Goal: Task Accomplishment & Management: Manage account settings

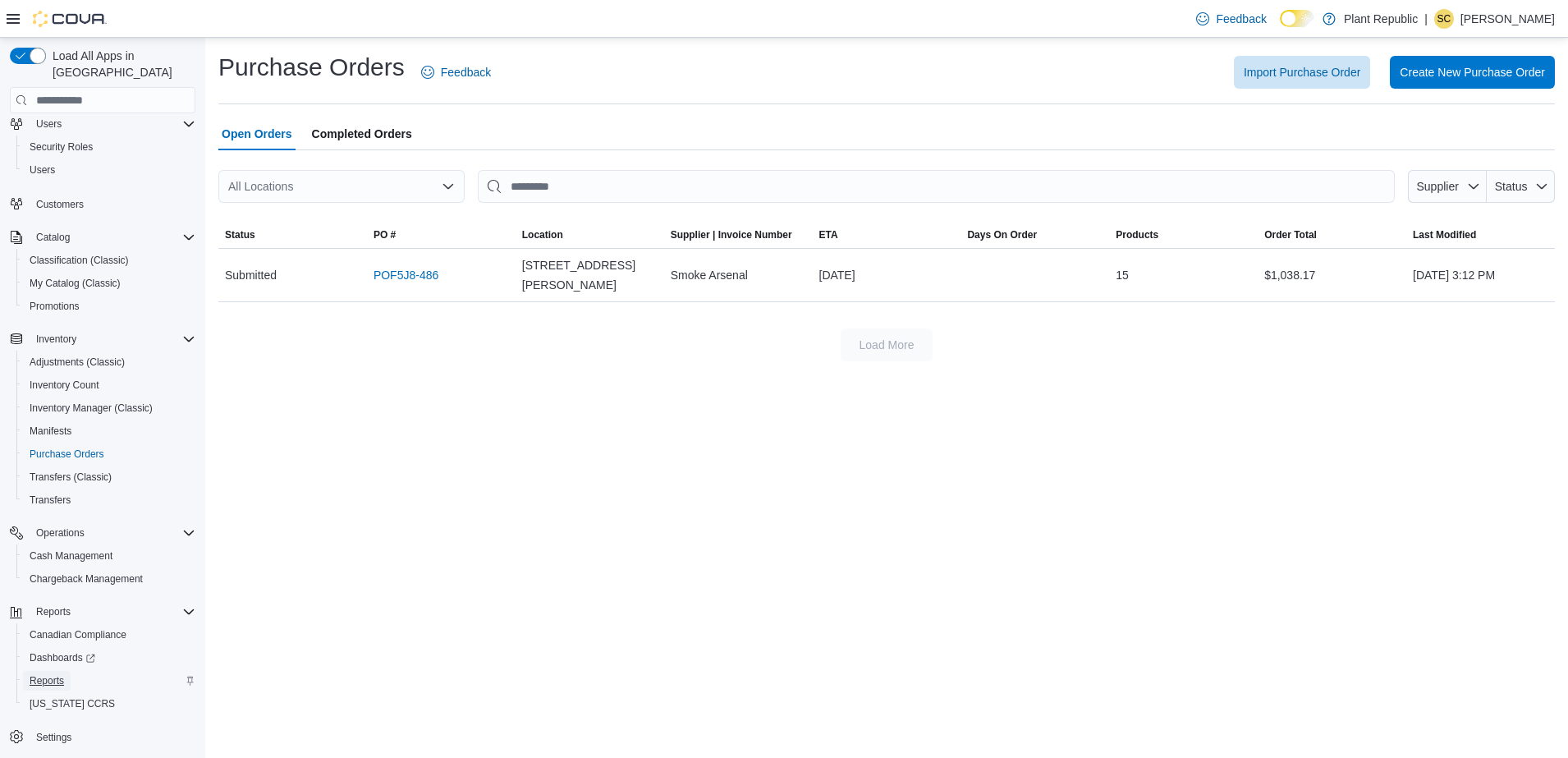
click at [53, 674] on span "Reports" at bounding box center [47, 681] width 35 height 13
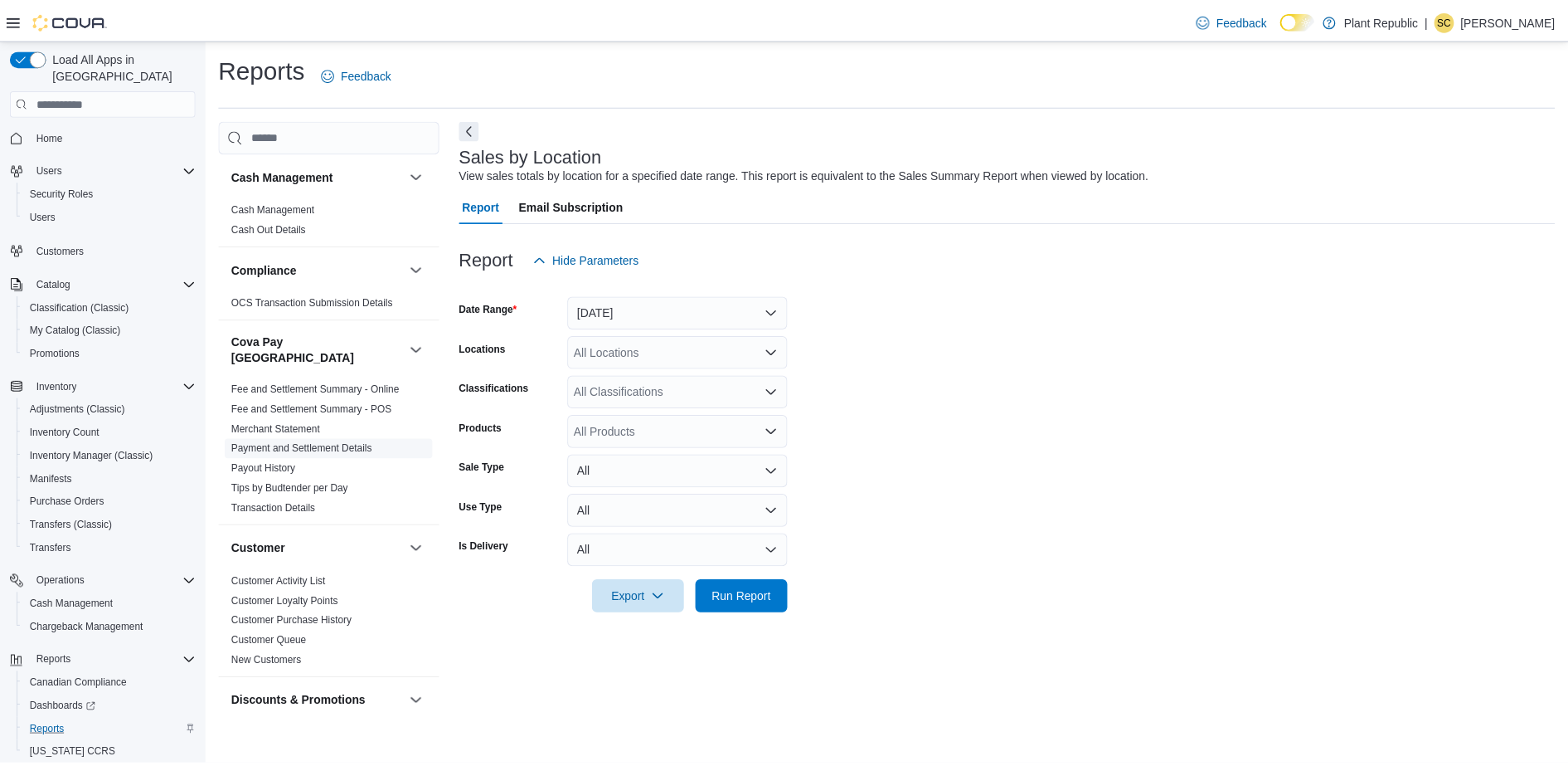
scroll to position [1218, 0]
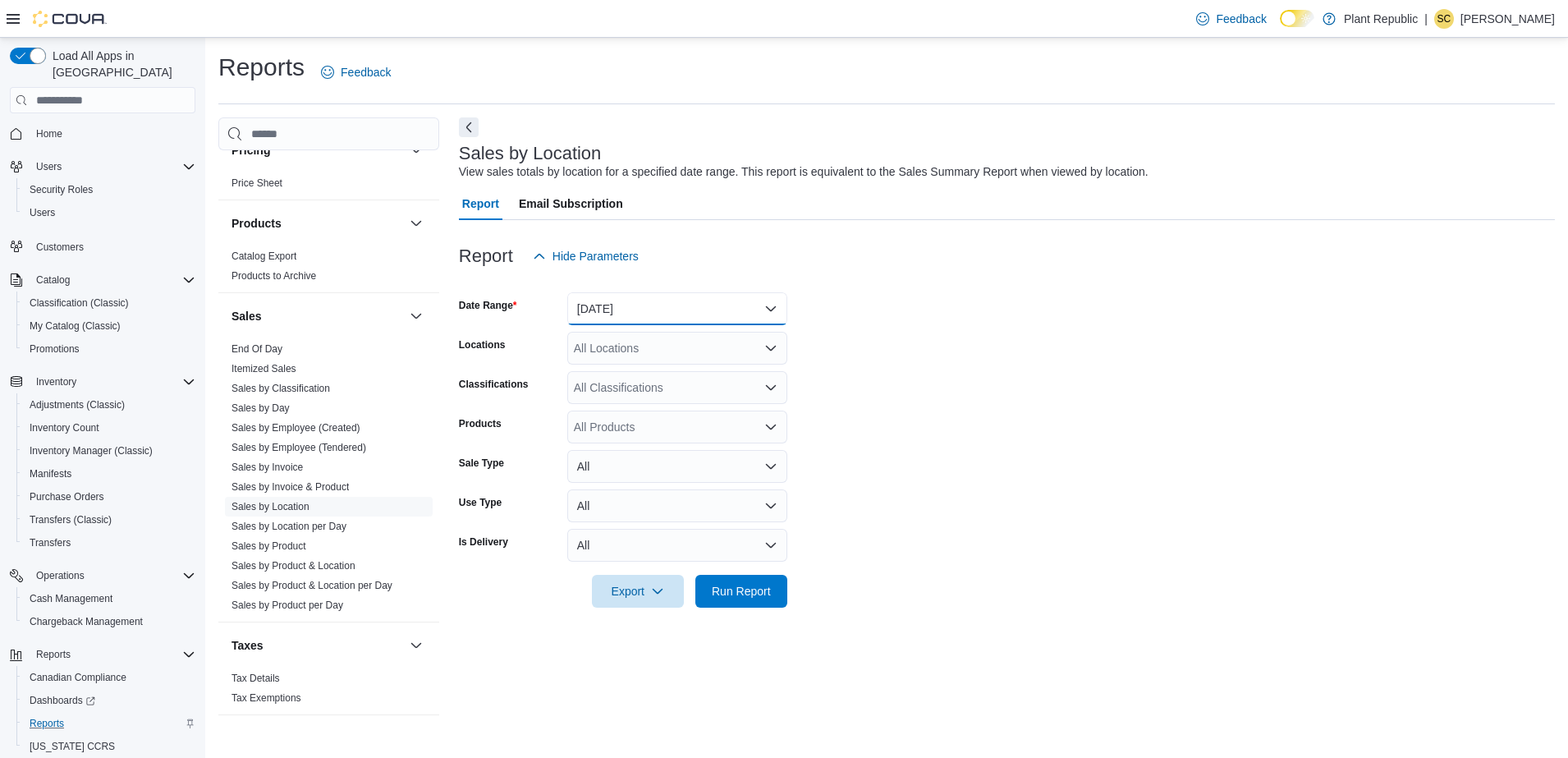
click at [633, 310] on button "[DATE]" at bounding box center [677, 309] width 220 height 33
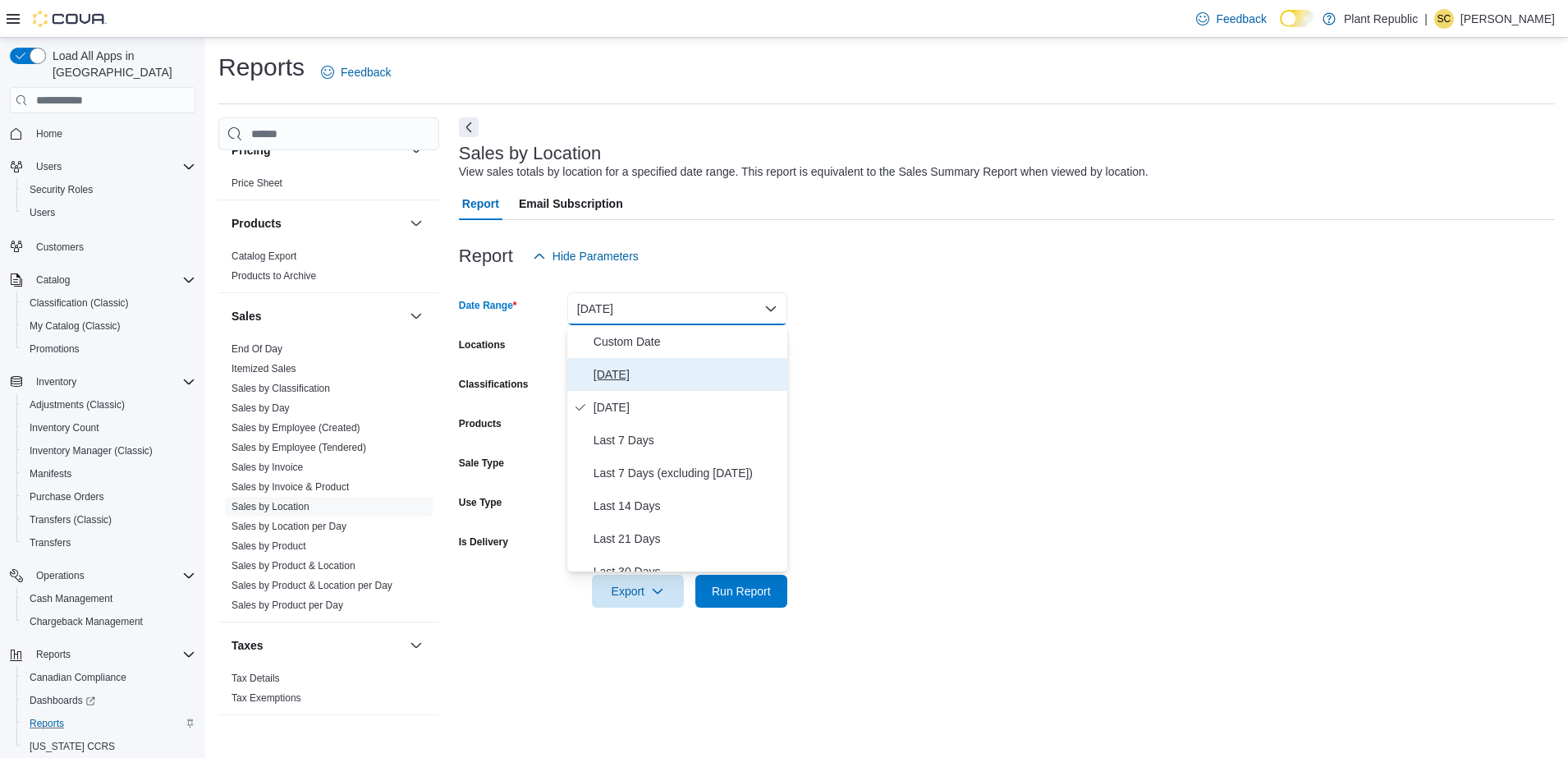
click at [673, 378] on span "[DATE]" at bounding box center [687, 374] width 188 height 19
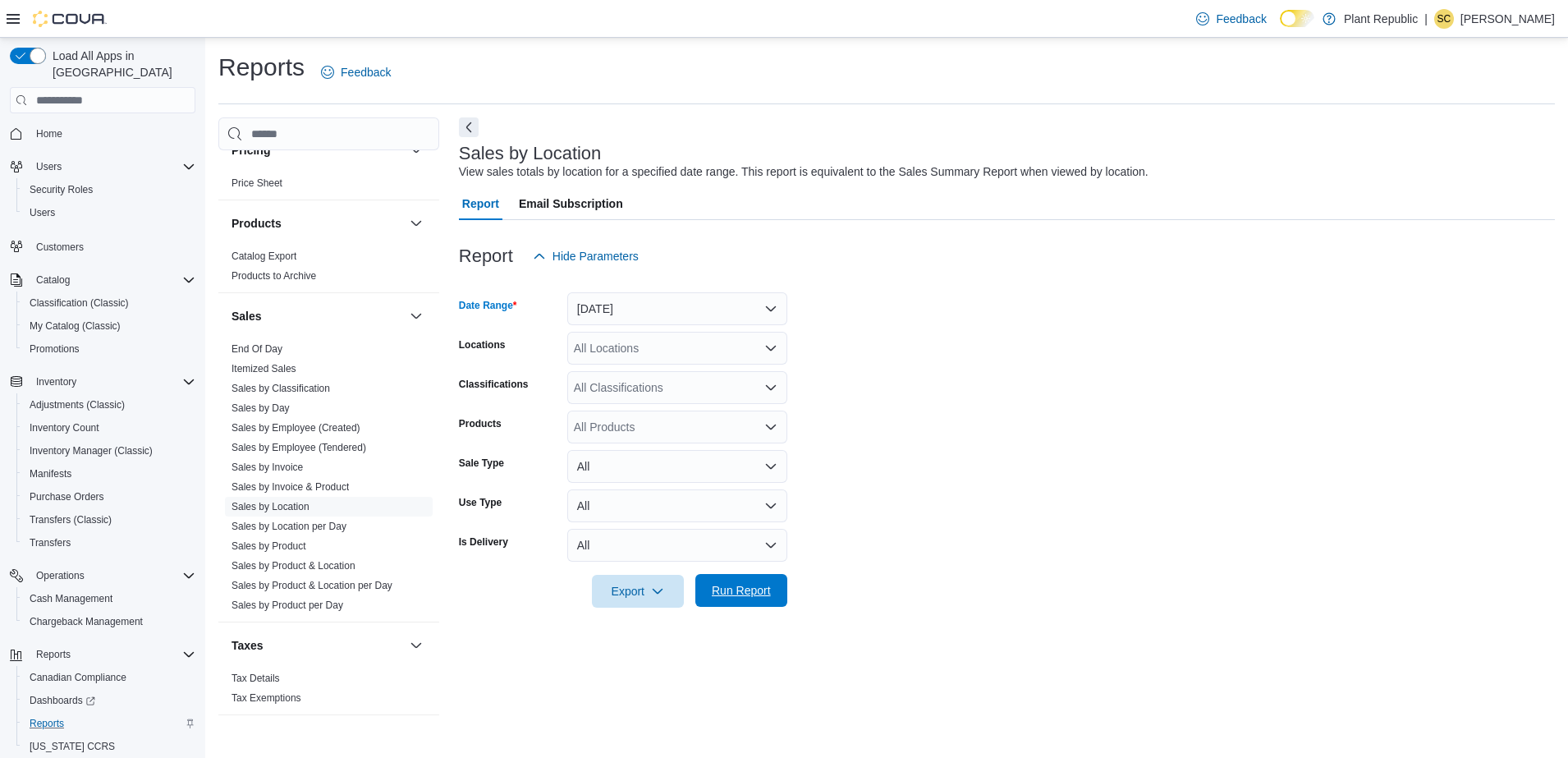
drag, startPoint x: 764, startPoint y: 599, endPoint x: 772, endPoint y: 592, distance: 10.6
click at [764, 598] on span "Run Report" at bounding box center [741, 590] width 72 height 33
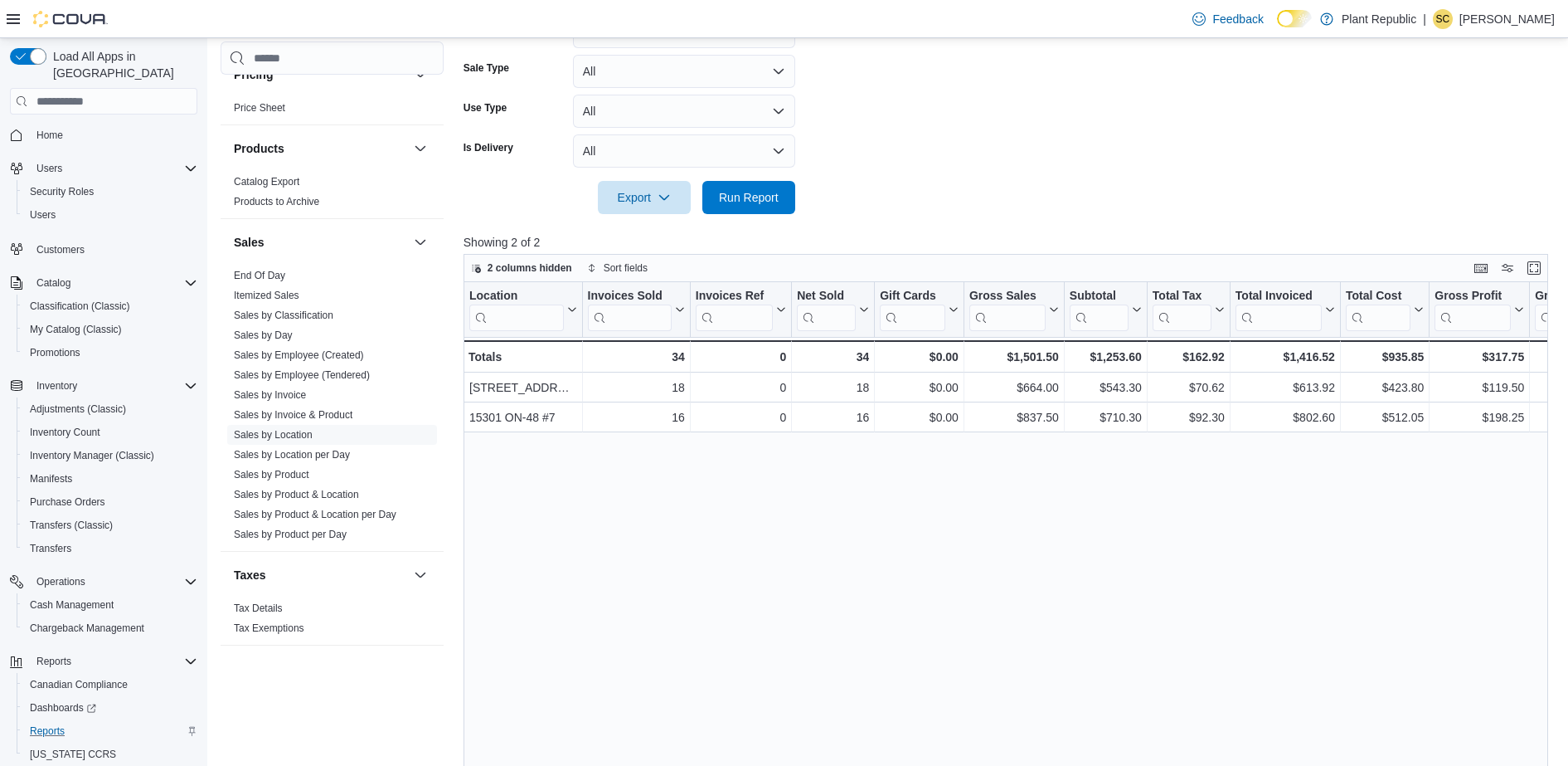
scroll to position [514, 0]
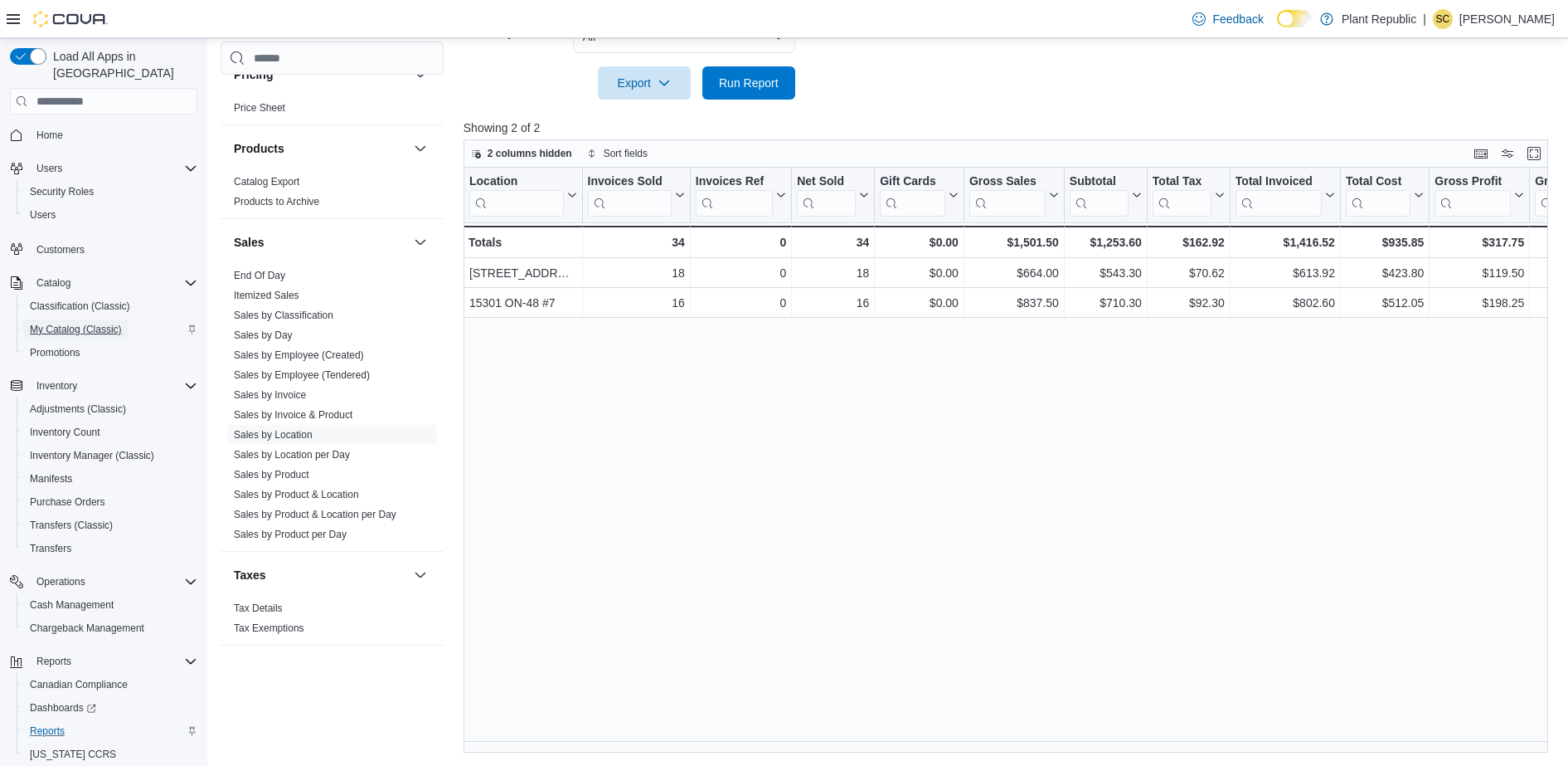
click at [106, 323] on span "My Catalog (Classic)" at bounding box center [76, 330] width 92 height 14
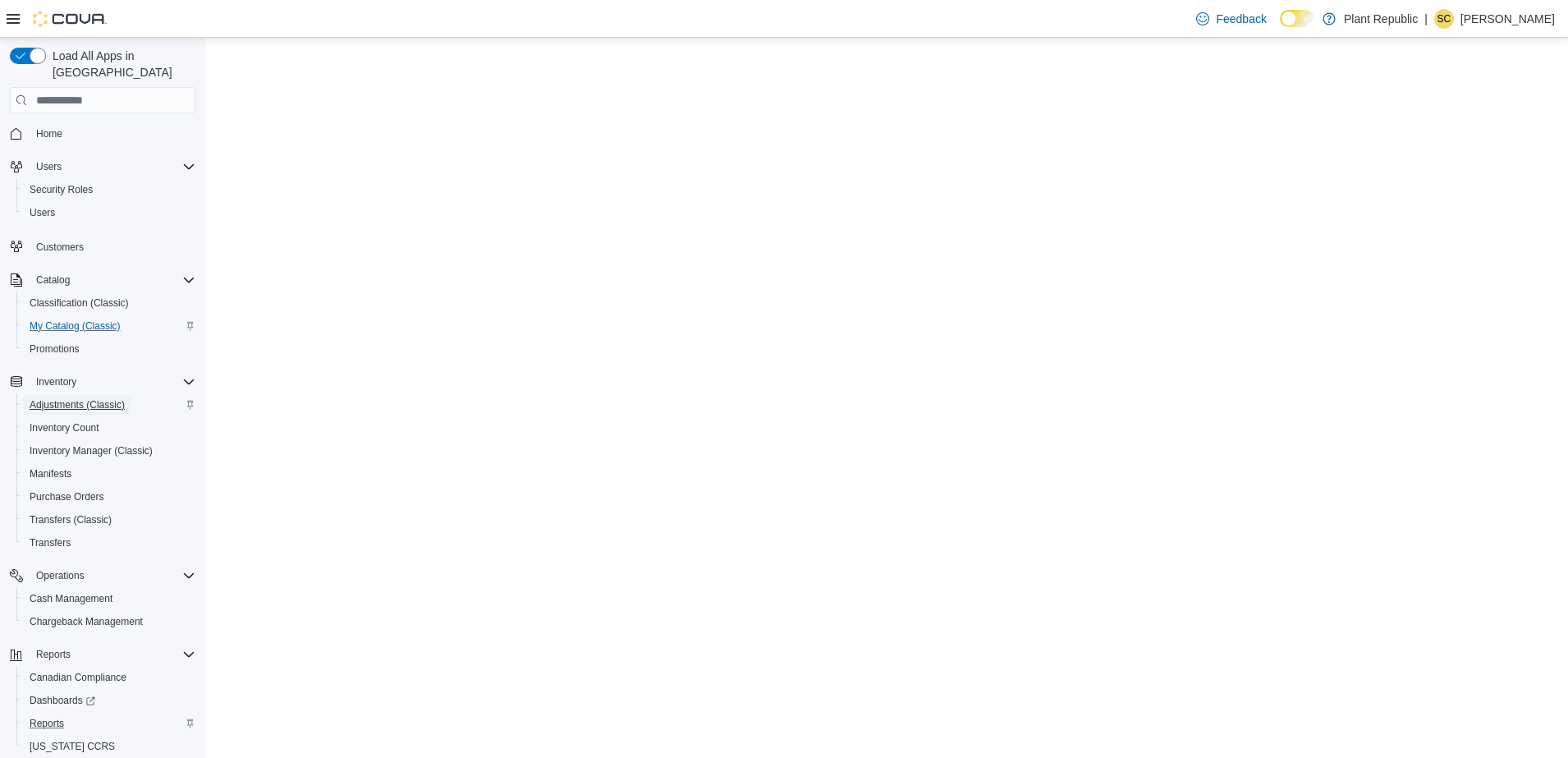
click at [107, 398] on span "Adjustments (Classic)" at bounding box center [77, 405] width 95 height 13
click at [92, 319] on span "My Catalog (Classic)" at bounding box center [75, 326] width 91 height 13
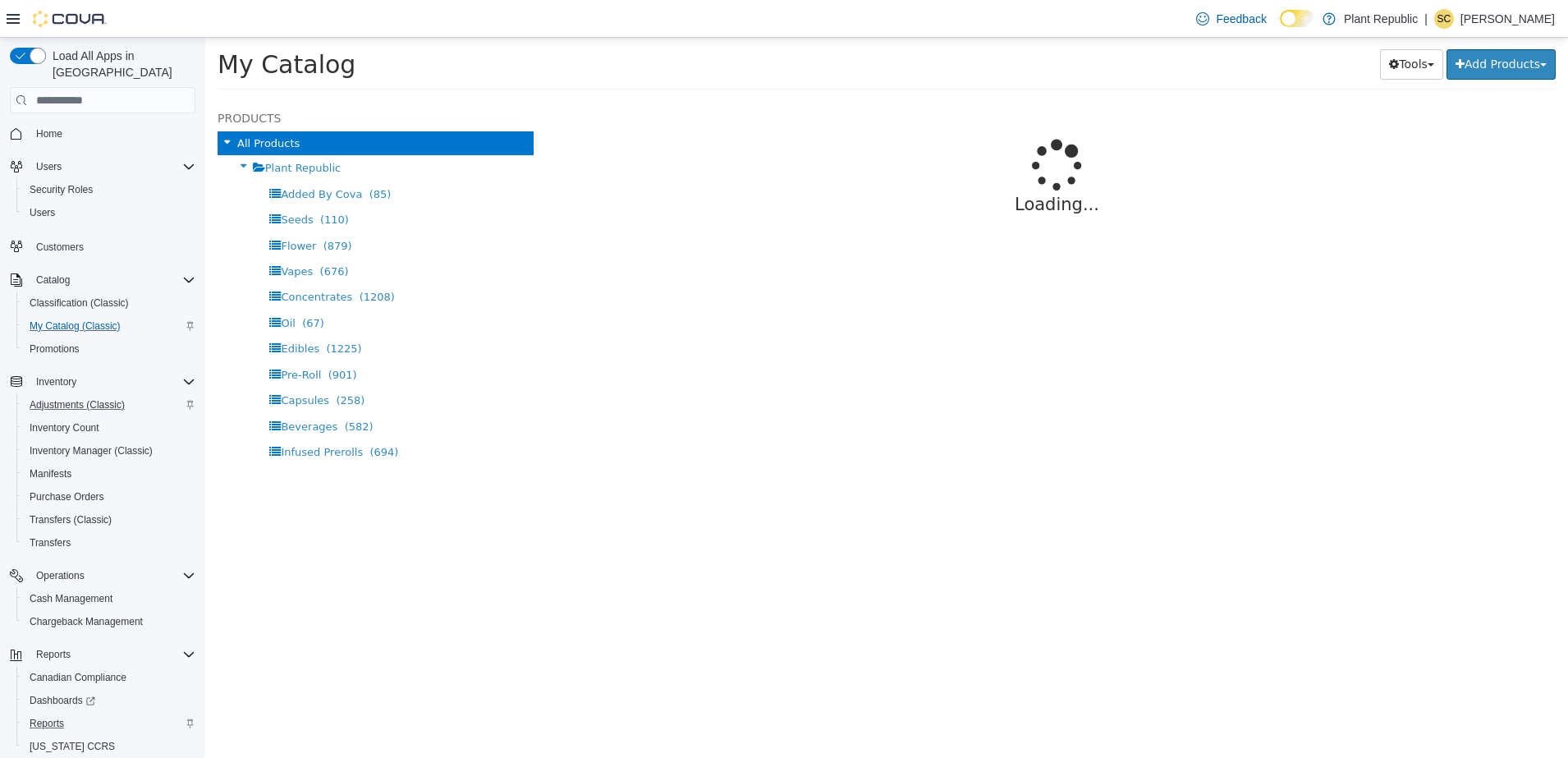
select select "**********"
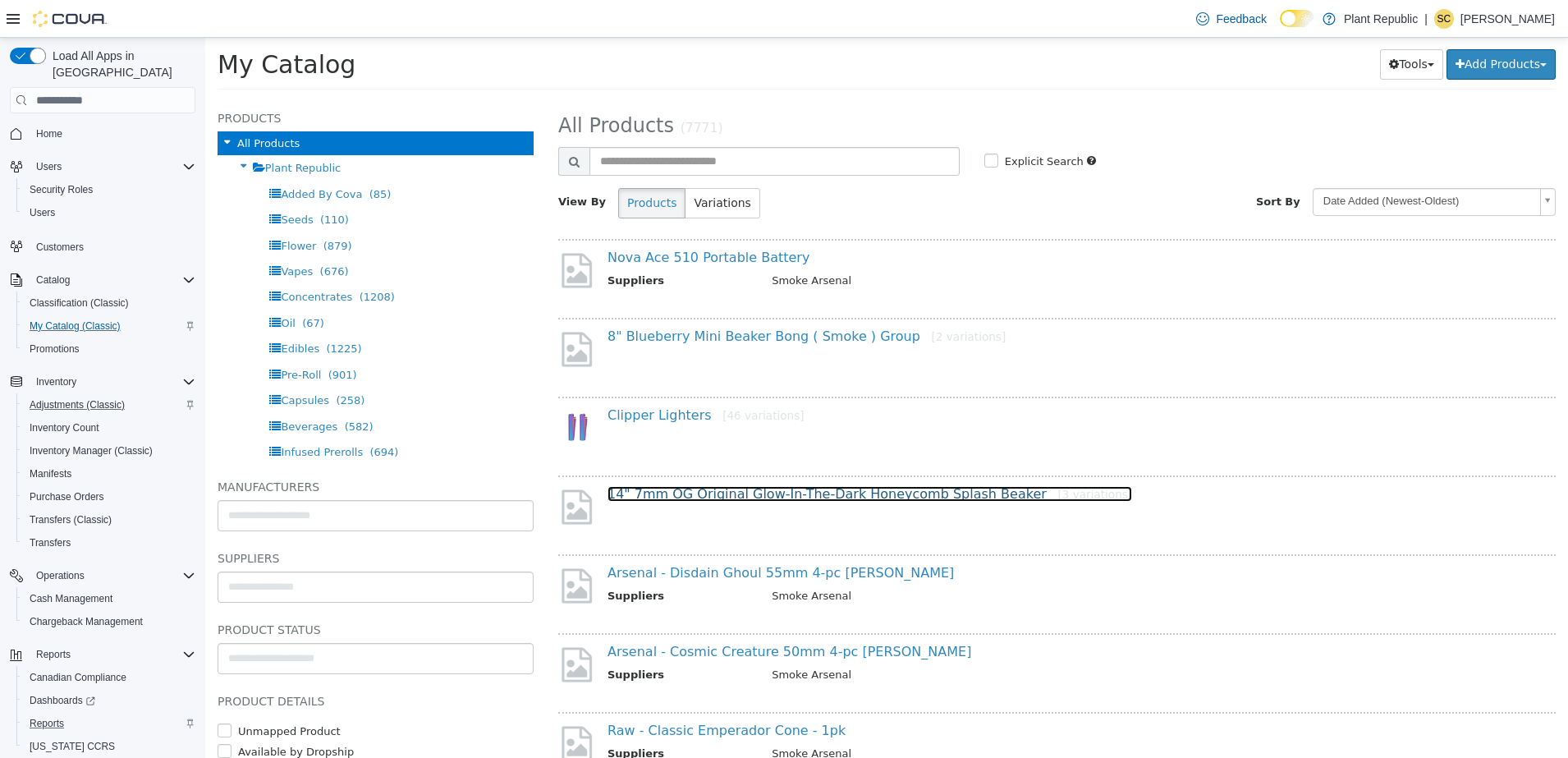
click at [952, 493] on link "14" 7mm OG Original Glow-In-The-Dark Honeycomb Splash Beaker [3 variations]" at bounding box center [869, 493] width 524 height 15
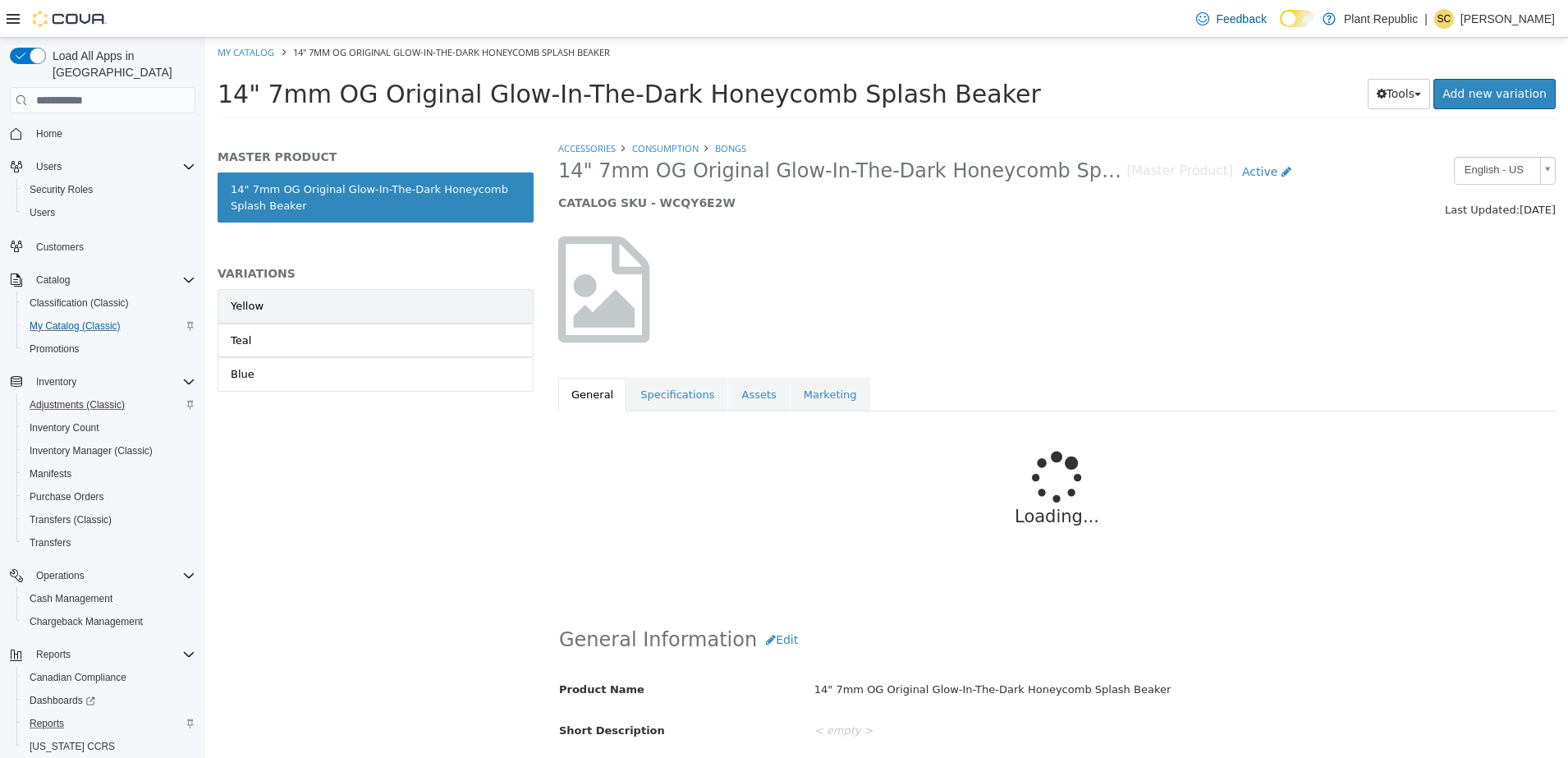
click at [288, 312] on link "Yellow" at bounding box center [375, 306] width 316 height 35
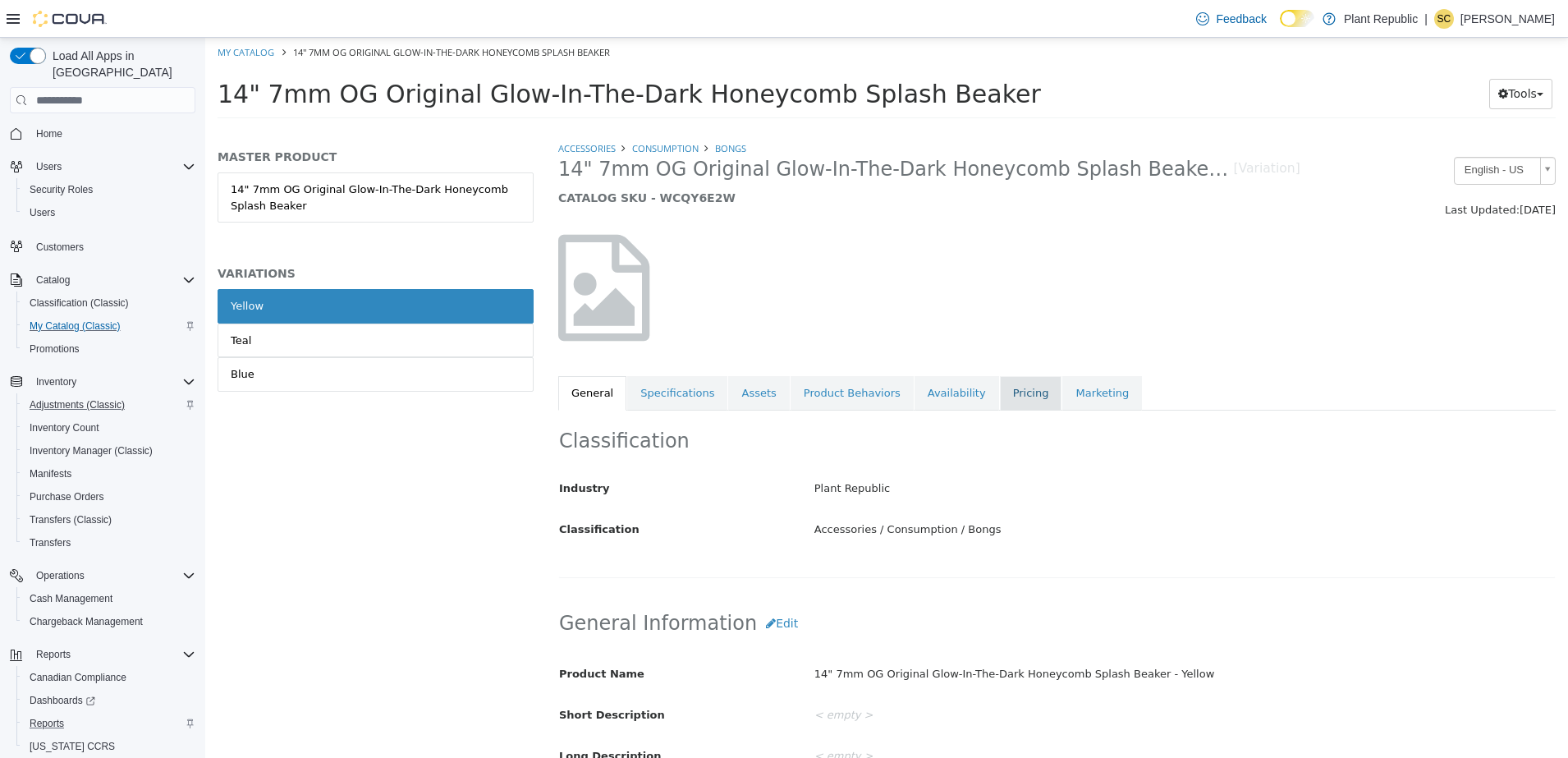
click at [999, 402] on link "Pricing" at bounding box center [1030, 393] width 63 height 35
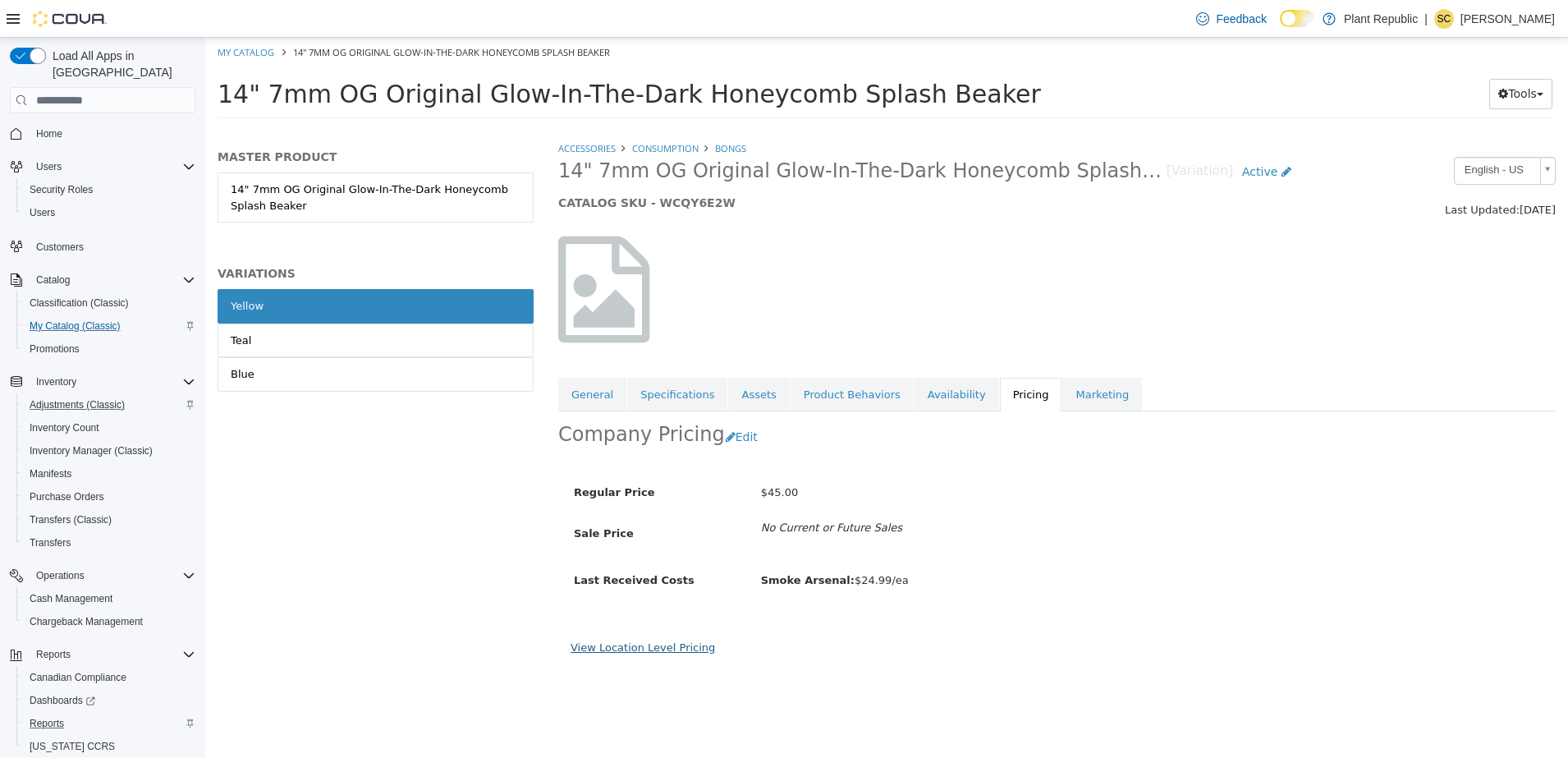
click at [679, 646] on link "View Location Level Pricing" at bounding box center [643, 646] width 144 height 13
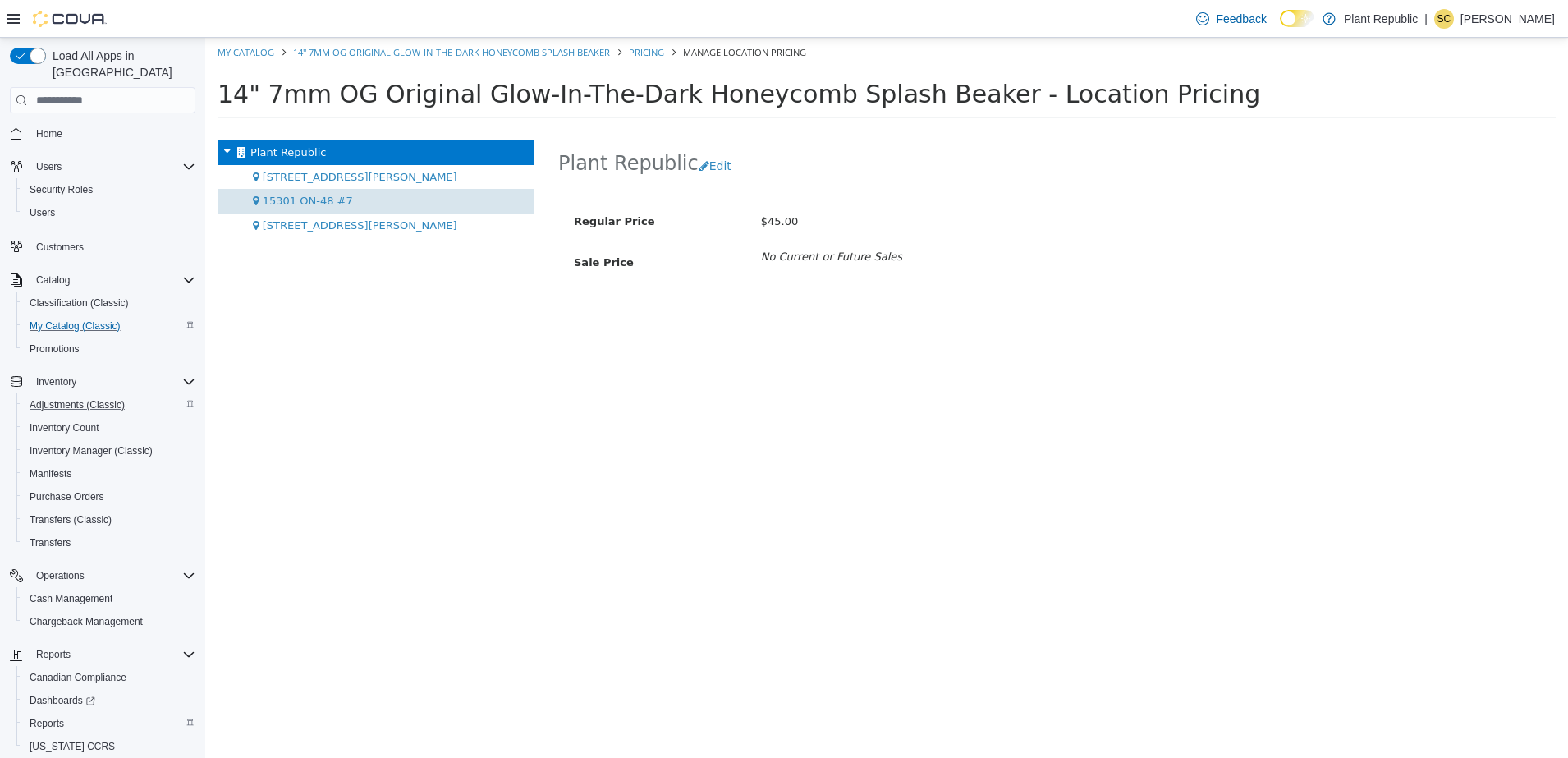
click at [284, 198] on span "15301 ON-48 #7" at bounding box center [308, 200] width 90 height 13
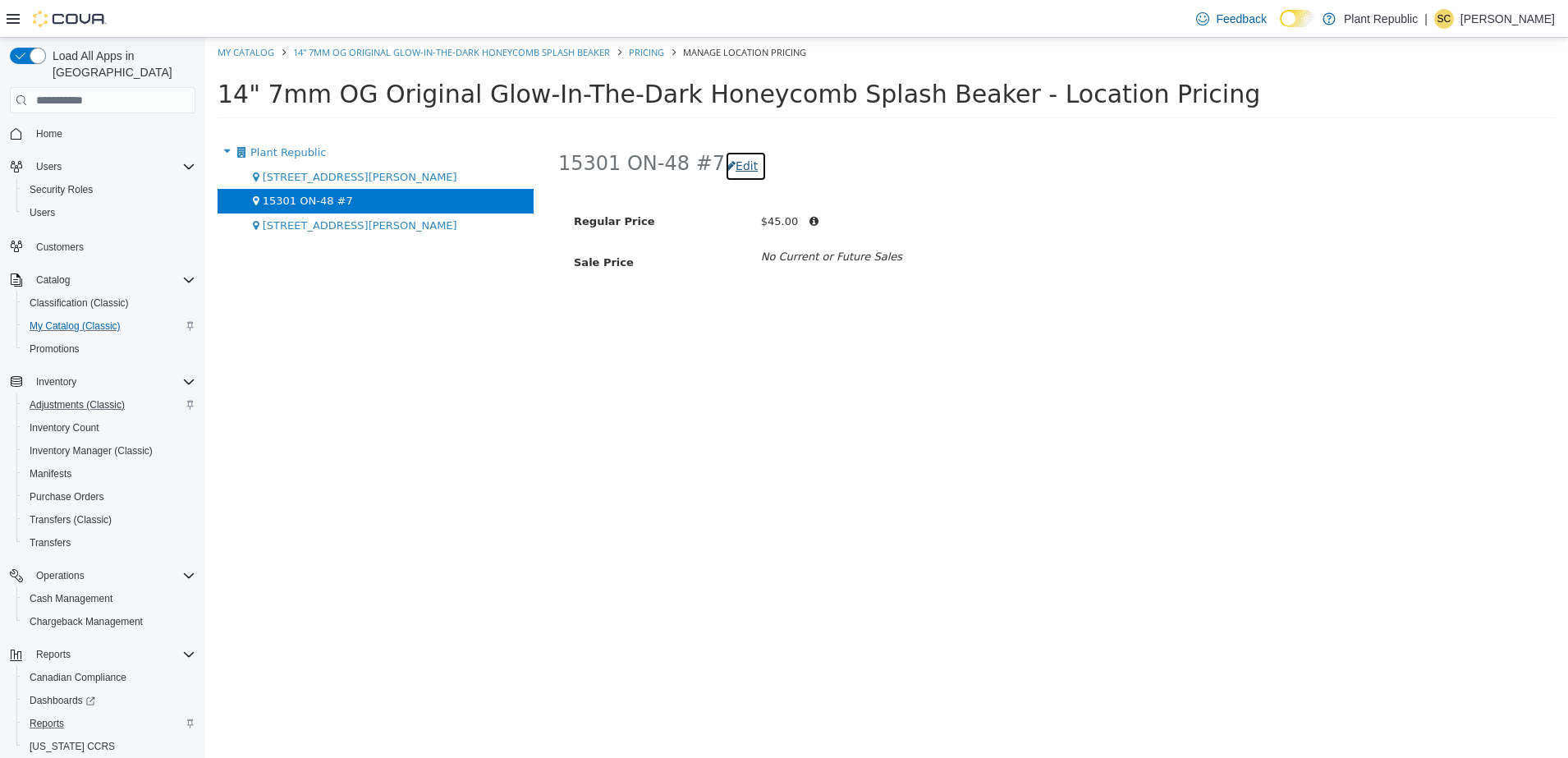
click at [733, 170] on button "Edit" at bounding box center [746, 166] width 42 height 31
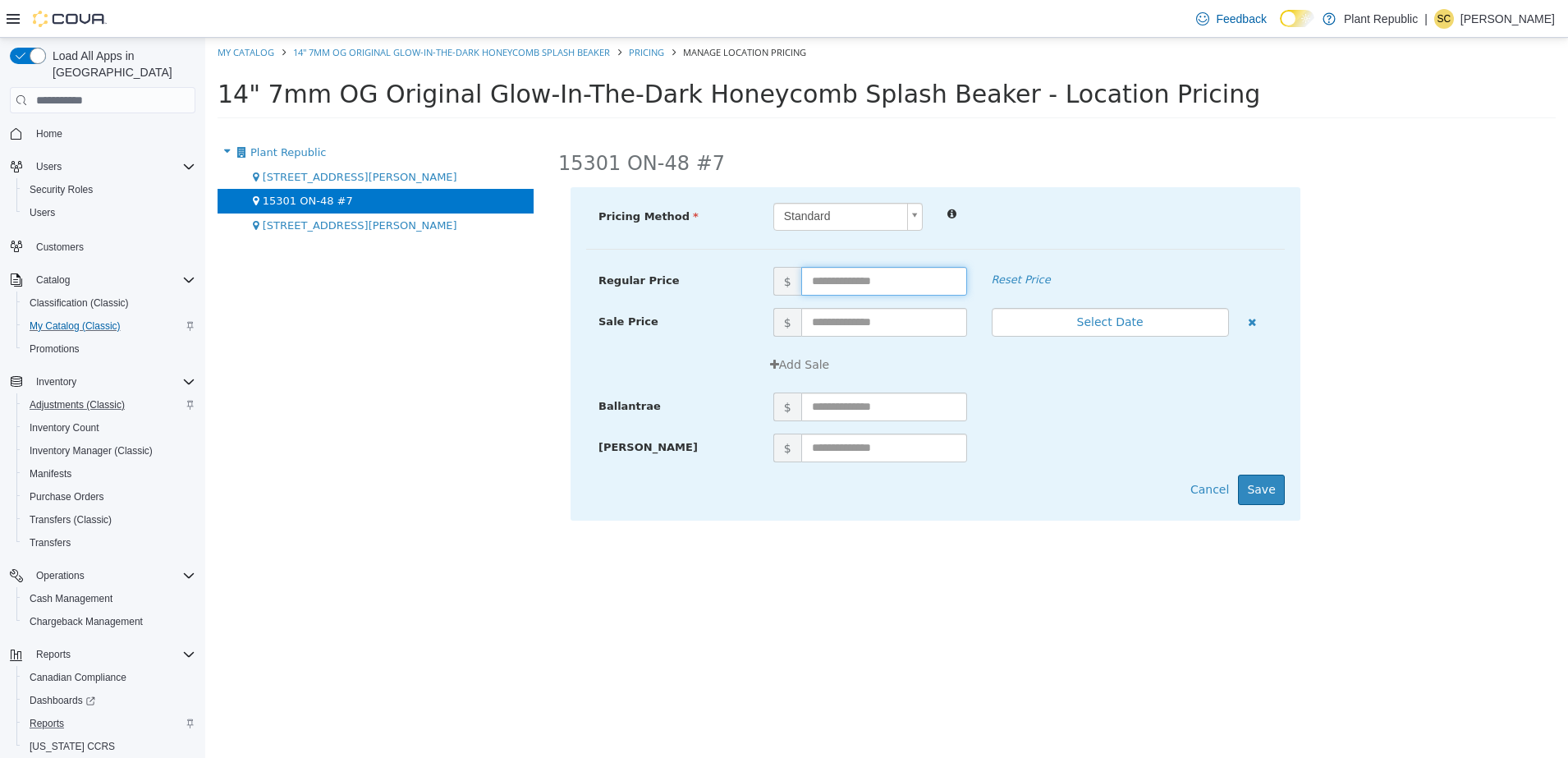
click at [839, 291] on input "text" at bounding box center [884, 281] width 165 height 29
type input "**"
click at [1024, 205] on div at bounding box center [1109, 213] width 349 height 19
click at [1269, 493] on button "Save" at bounding box center [1261, 490] width 46 height 31
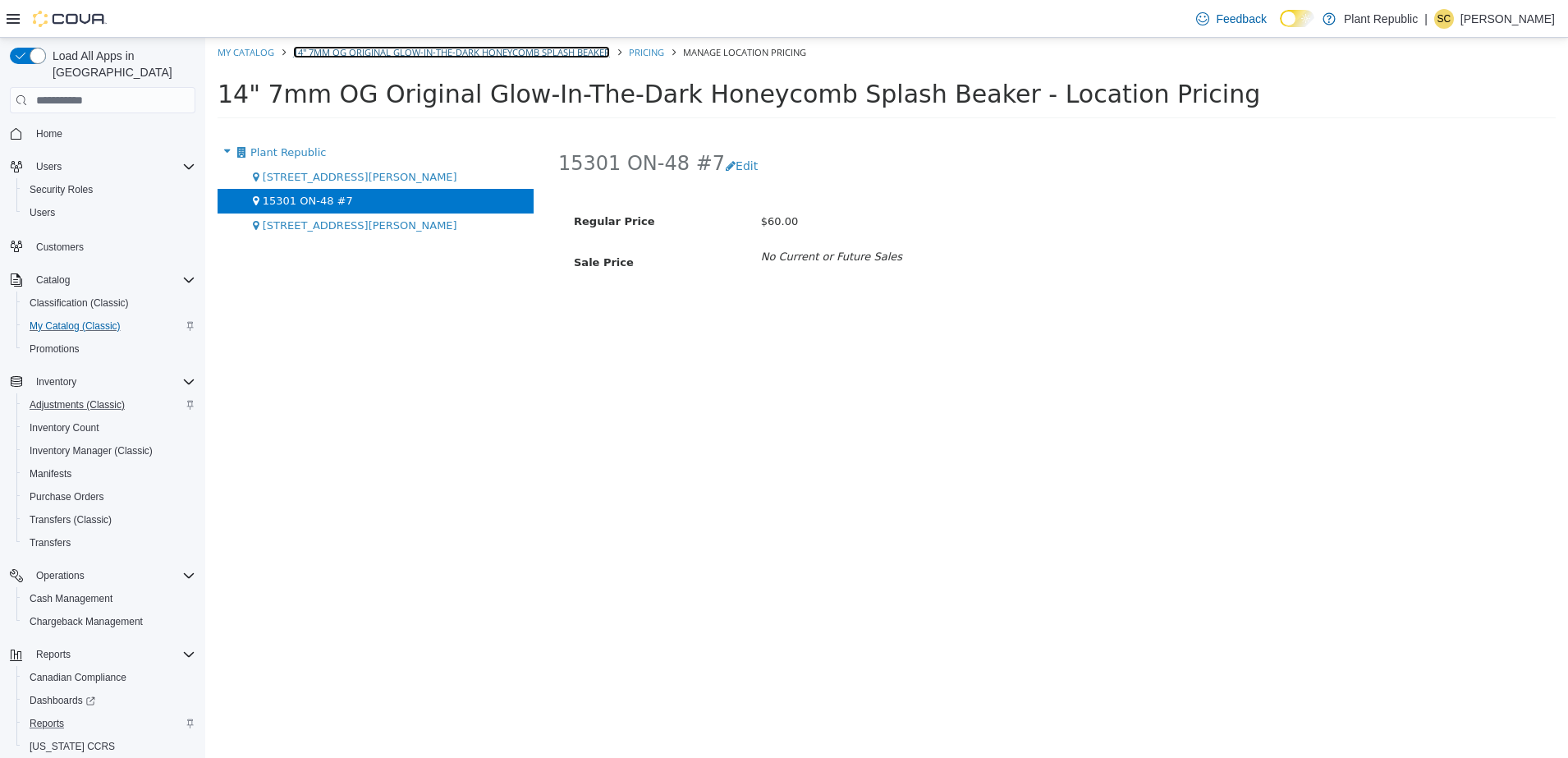
click at [460, 49] on link "14" 7mm OG Original Glow-In-The-Dark Honeycomb Splash Beaker" at bounding box center [451, 52] width 316 height 13
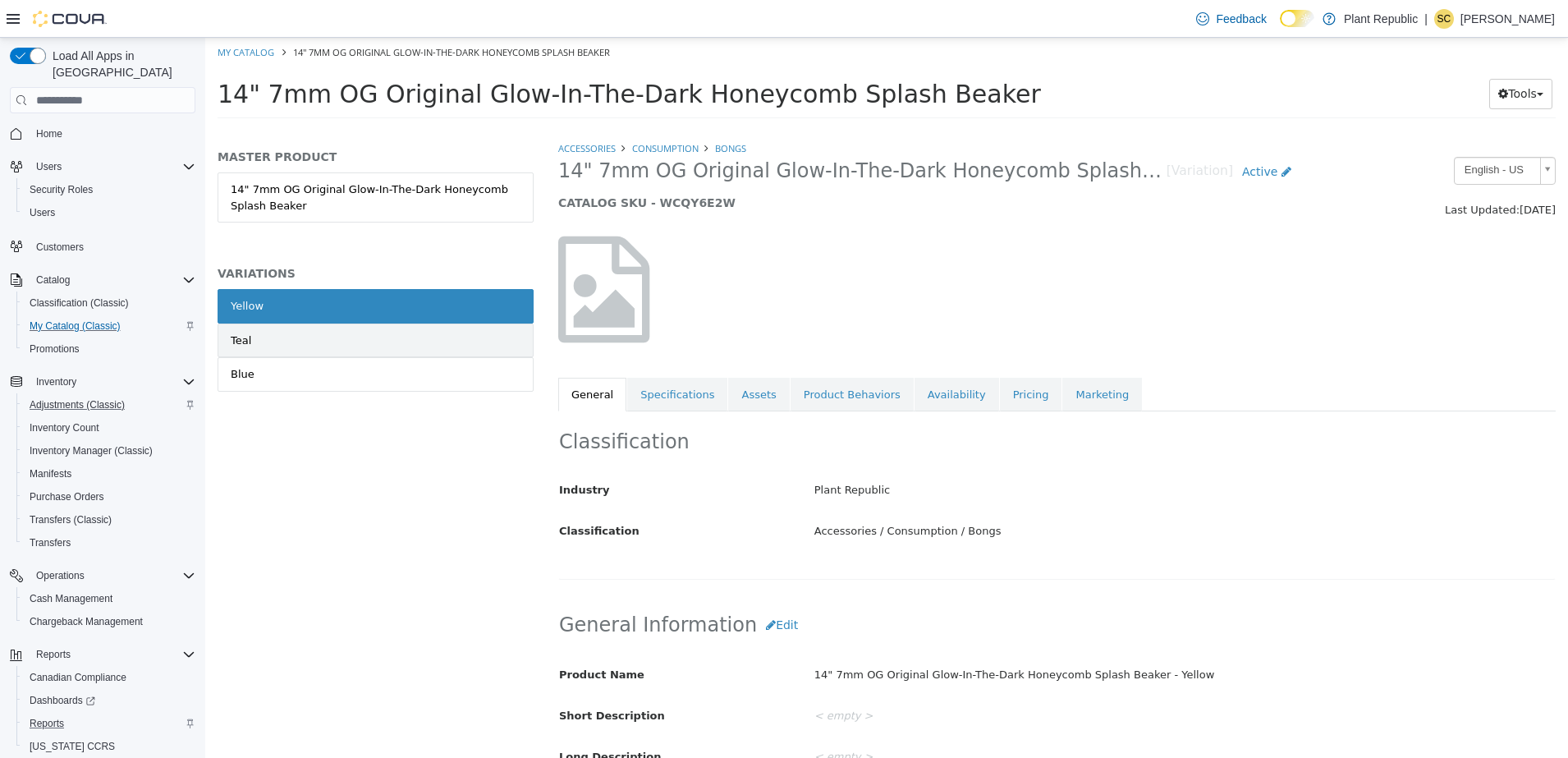
click at [390, 336] on link "Teal" at bounding box center [375, 341] width 316 height 35
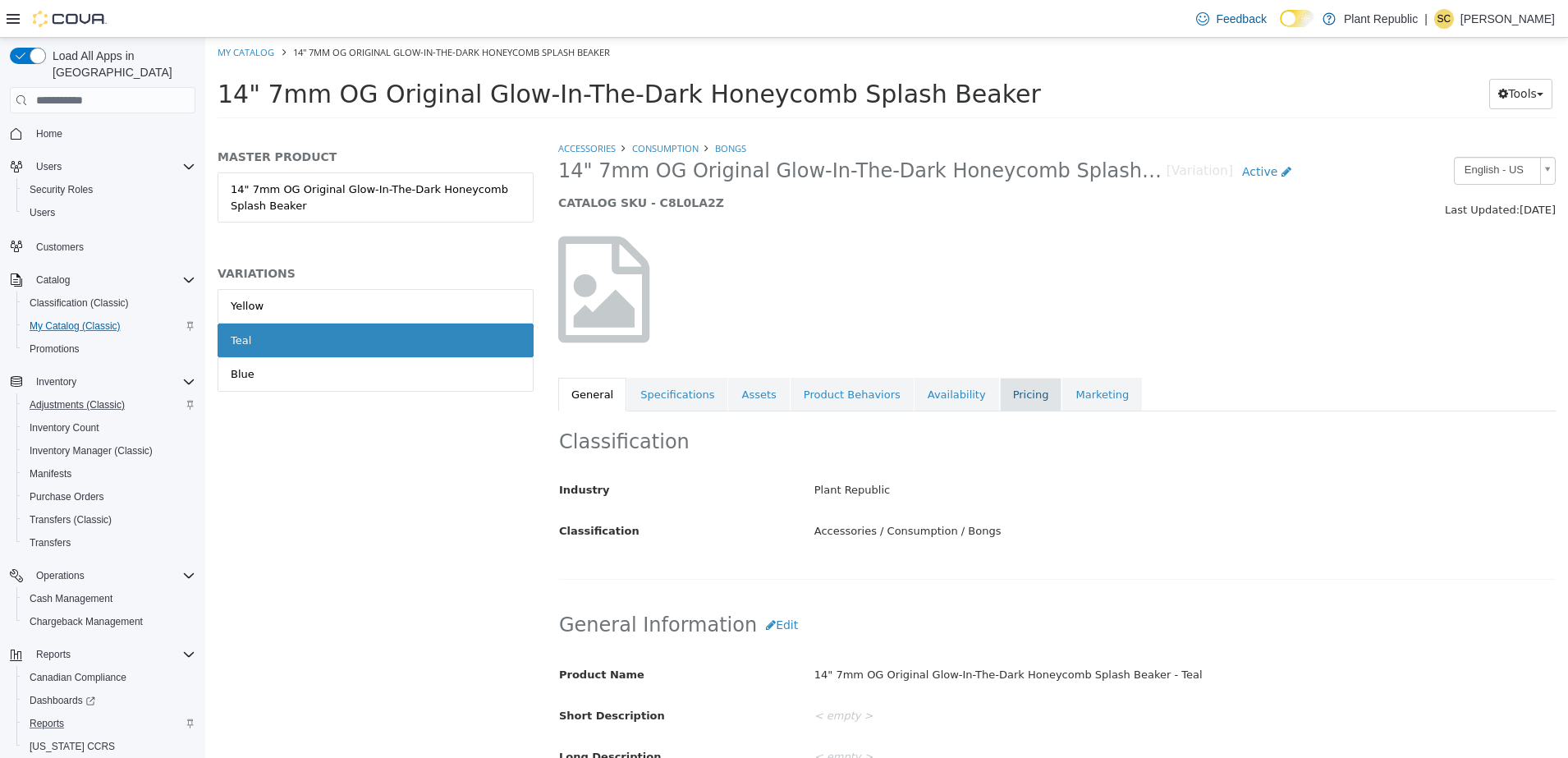
click at [1003, 391] on link "Pricing" at bounding box center [1030, 394] width 63 height 35
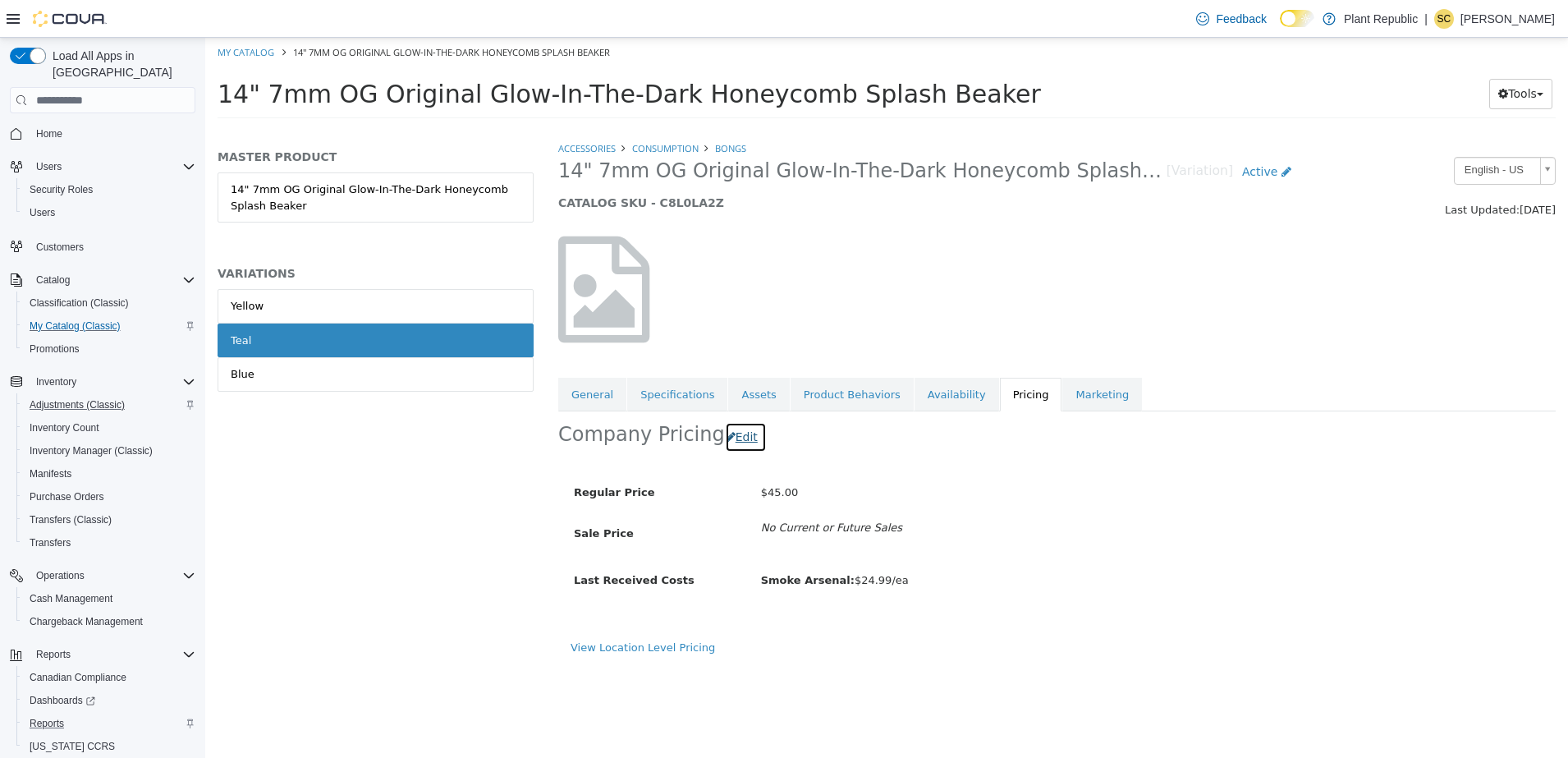
click at [736, 444] on button "Edit" at bounding box center [746, 438] width 42 height 31
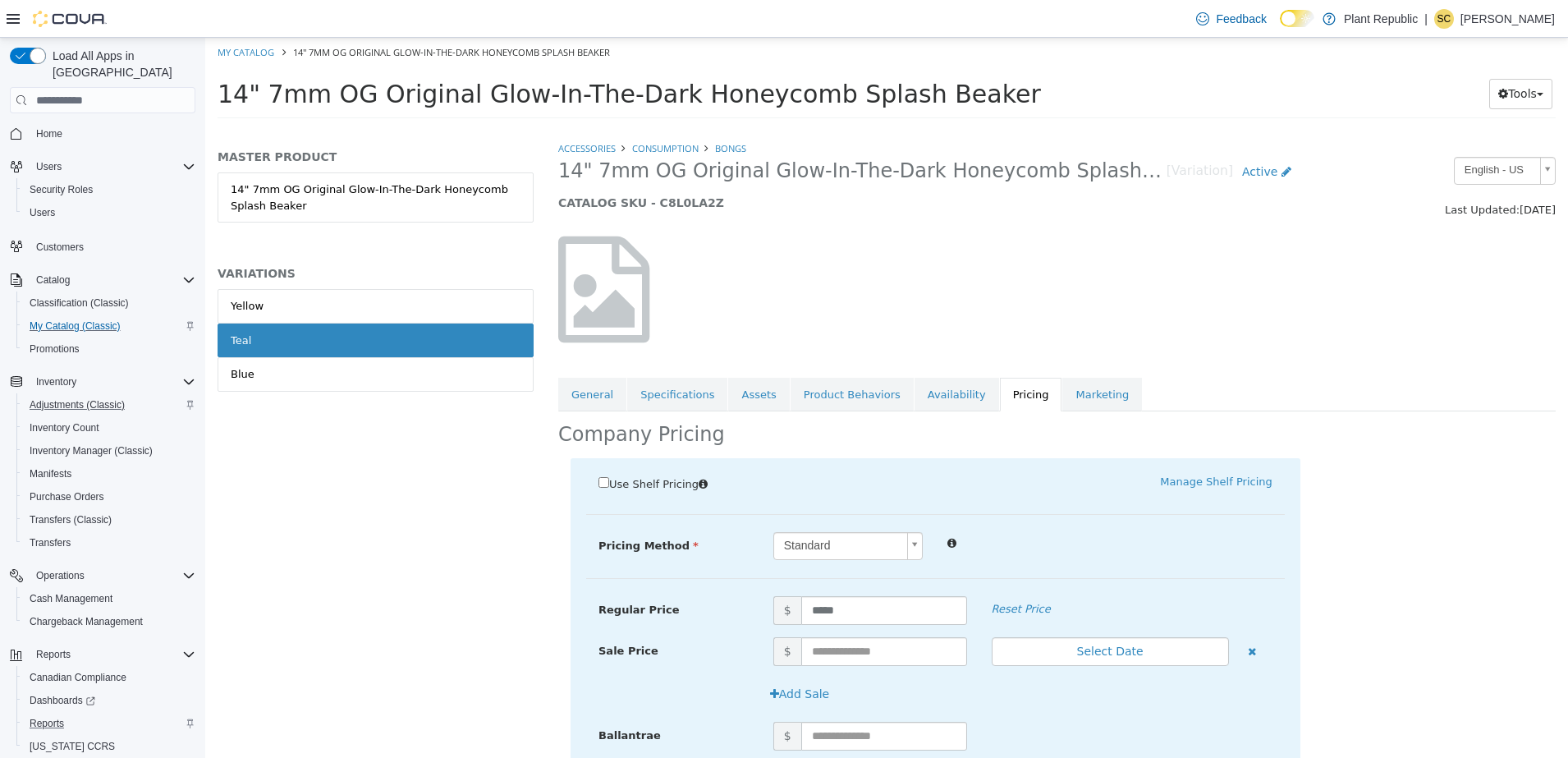
click at [999, 387] on link "Pricing" at bounding box center [1030, 394] width 63 height 35
click at [349, 331] on link "Teal" at bounding box center [375, 341] width 316 height 35
click at [456, 298] on link "Yellow" at bounding box center [375, 306] width 316 height 35
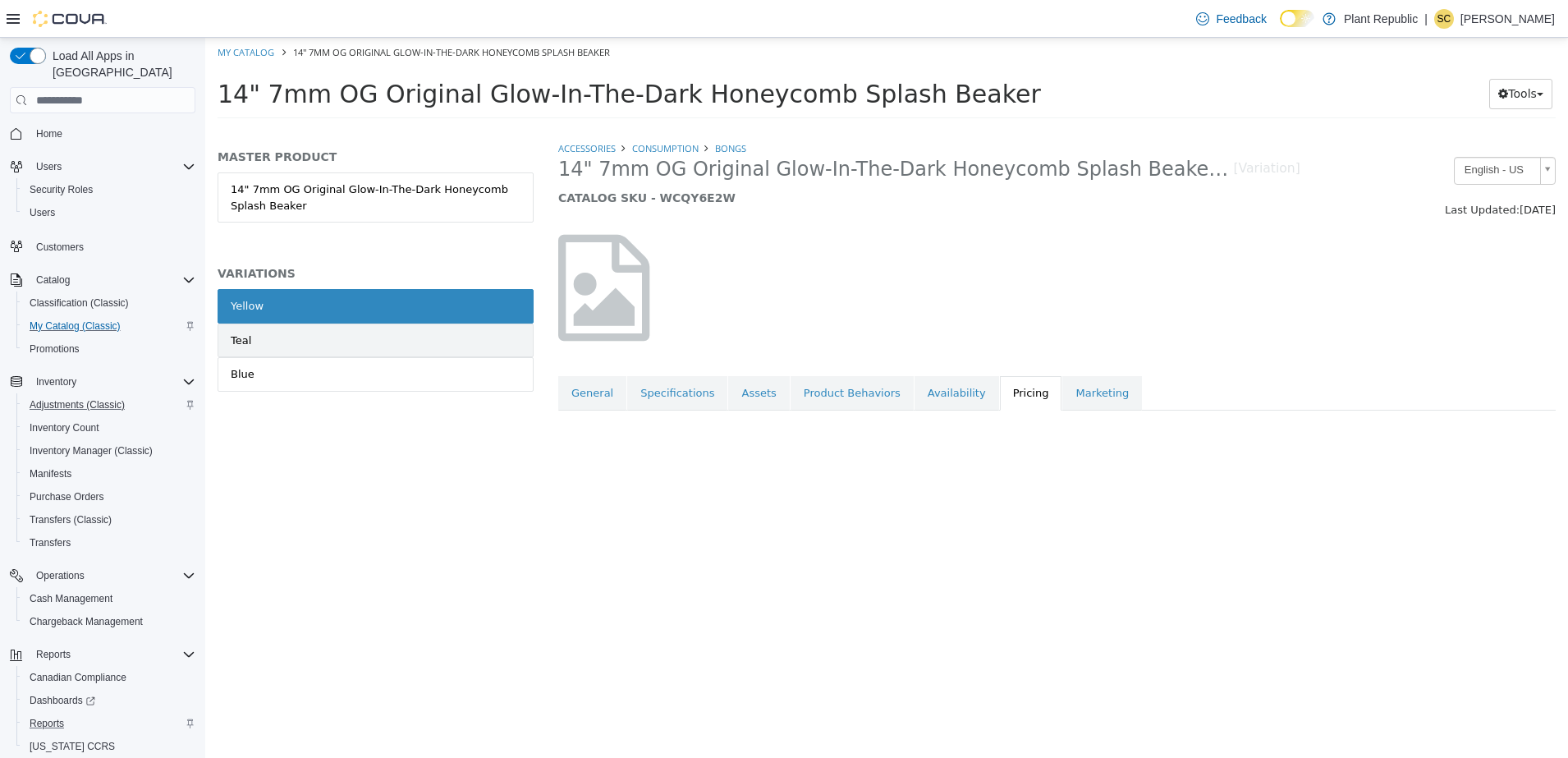
click at [438, 344] on link "Teal" at bounding box center [375, 341] width 316 height 35
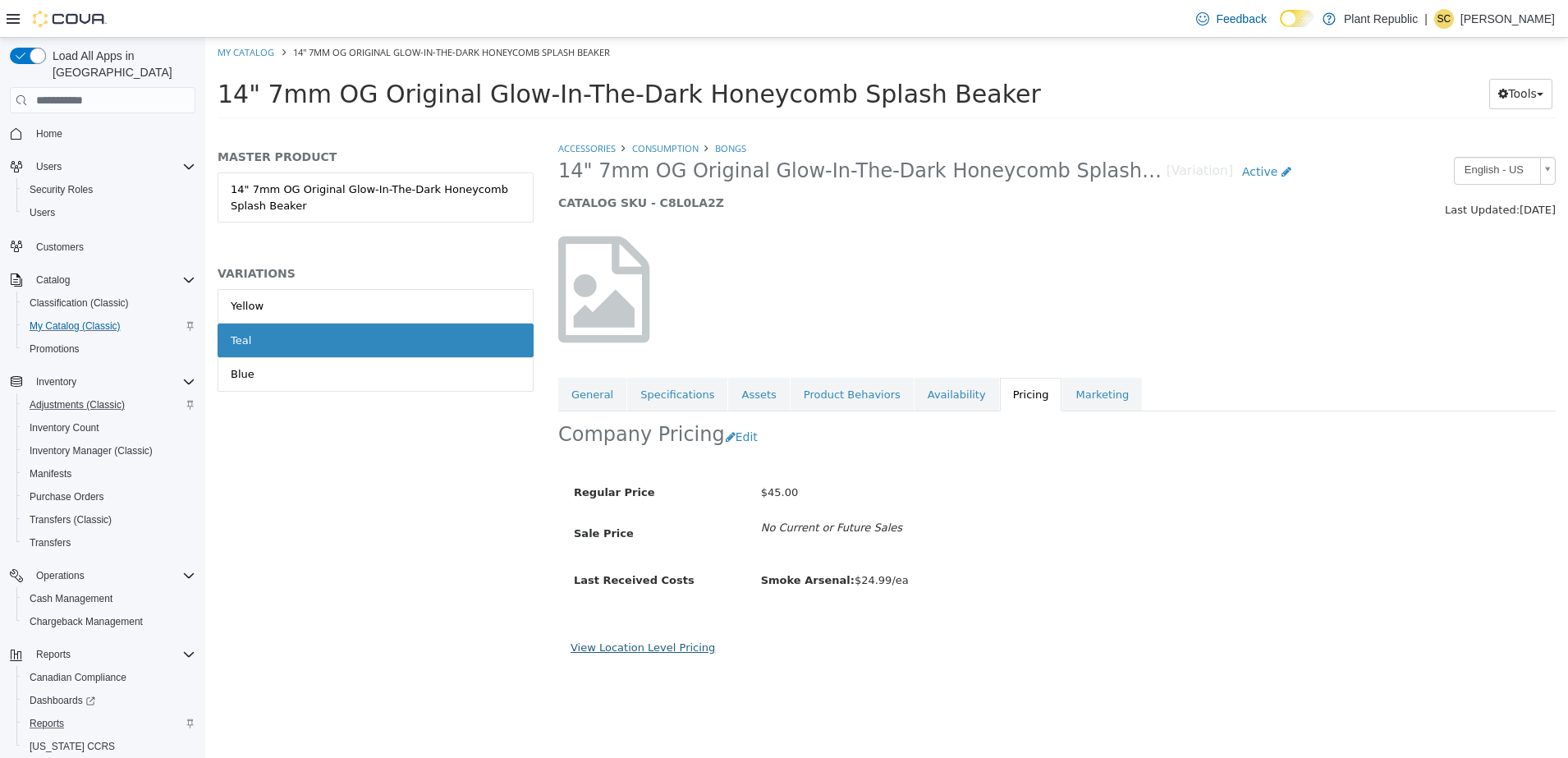
click at [676, 643] on link "View Location Level Pricing" at bounding box center [643, 646] width 144 height 13
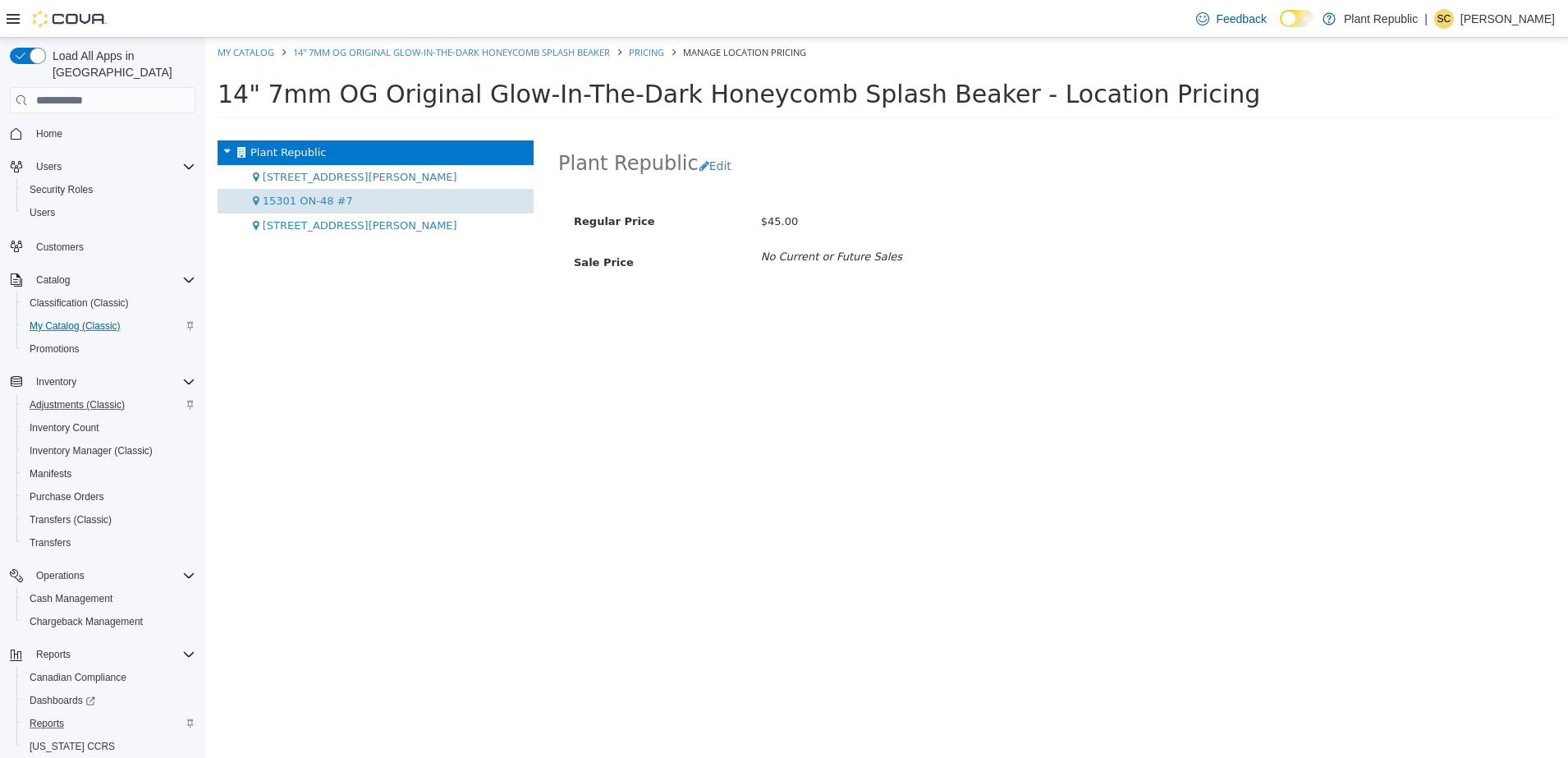
click at [355, 200] on div "15301 ON-48 #7" at bounding box center [375, 201] width 316 height 25
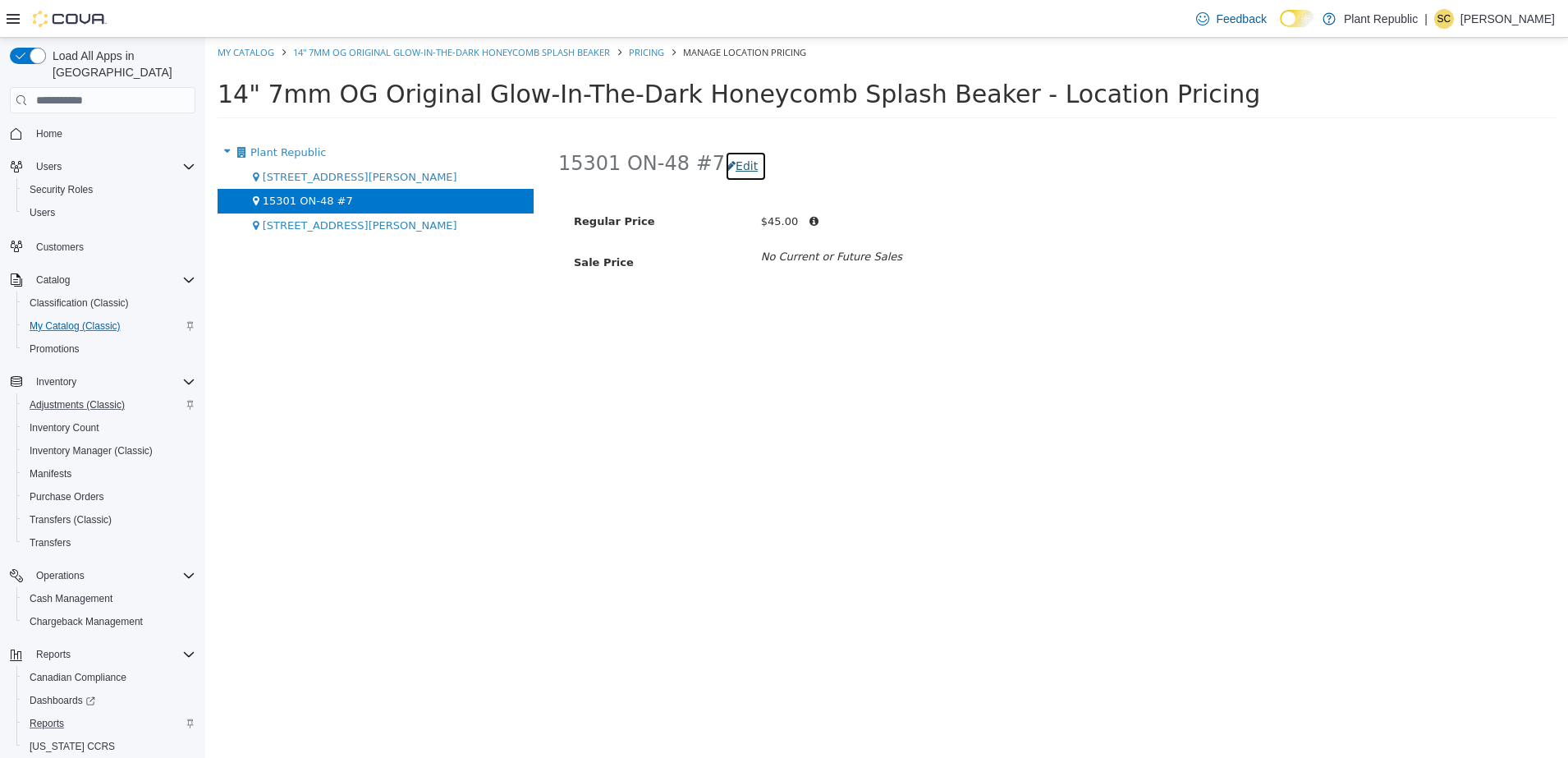
drag, startPoint x: 724, startPoint y: 170, endPoint x: 742, endPoint y: 180, distance: 20.6
click at [725, 170] on button "Edit" at bounding box center [746, 166] width 42 height 31
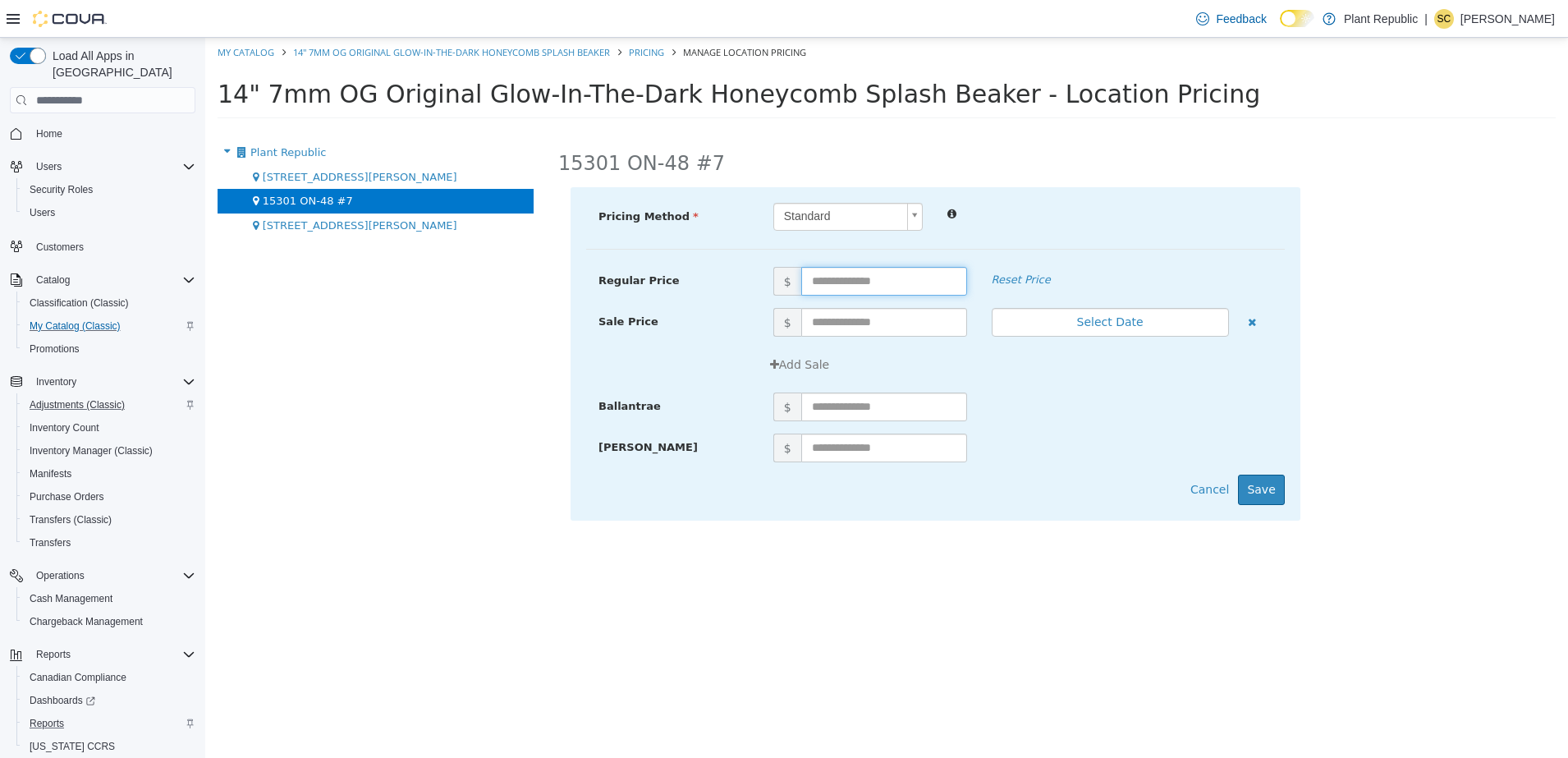
click at [898, 285] on input "text" at bounding box center [884, 281] width 165 height 29
type input "**"
click at [1082, 176] on div "15301 ON-48 #7 Pricing Method Standard * Regular Price $ ** Reset Price Sale Pr…" at bounding box center [1056, 449] width 1022 height 618
click at [1270, 489] on button "Save" at bounding box center [1261, 490] width 46 height 31
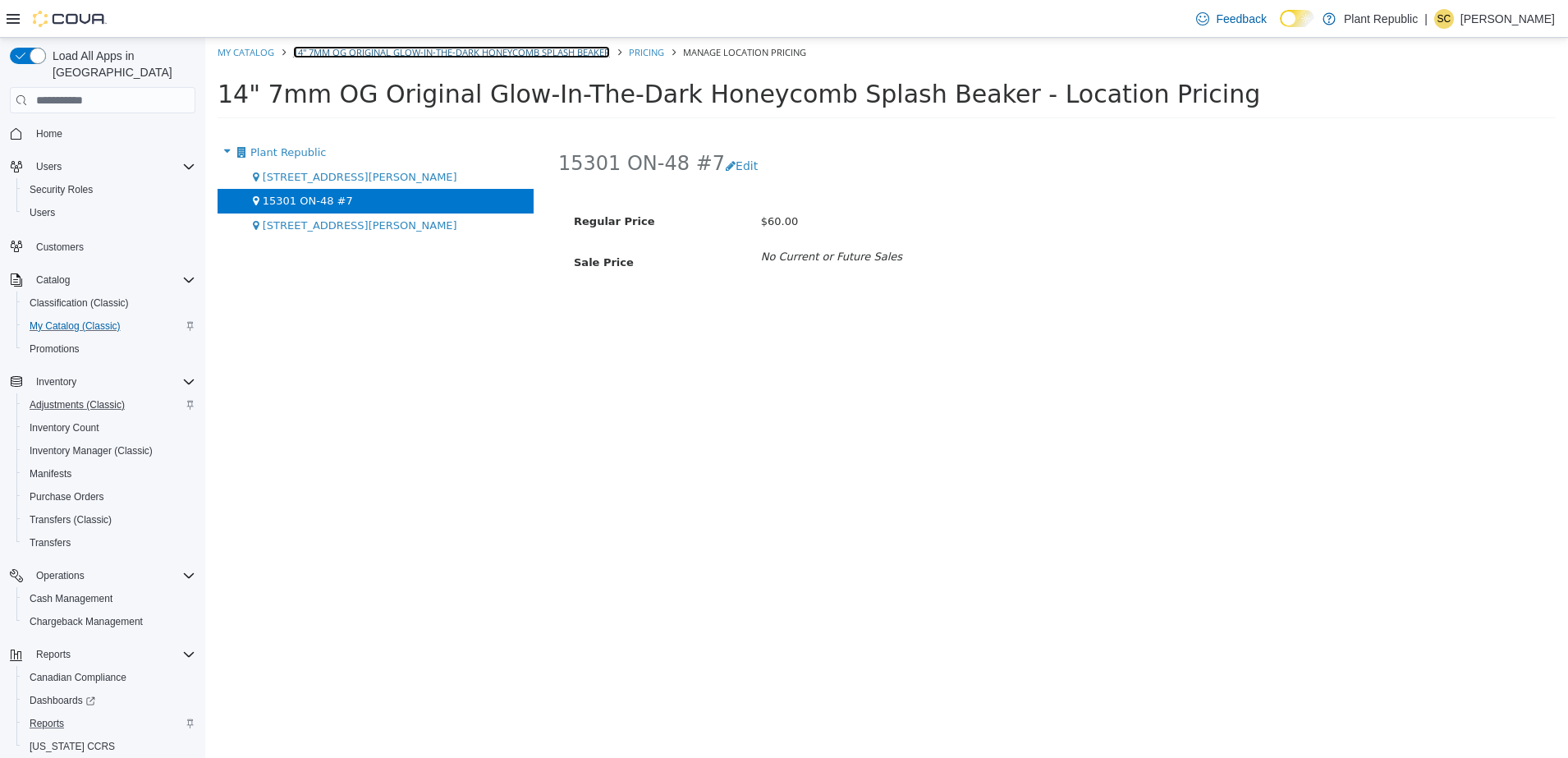
click at [421, 54] on link "14" 7mm OG Original Glow-In-The-Dark Honeycomb Splash Beaker" at bounding box center [451, 52] width 316 height 13
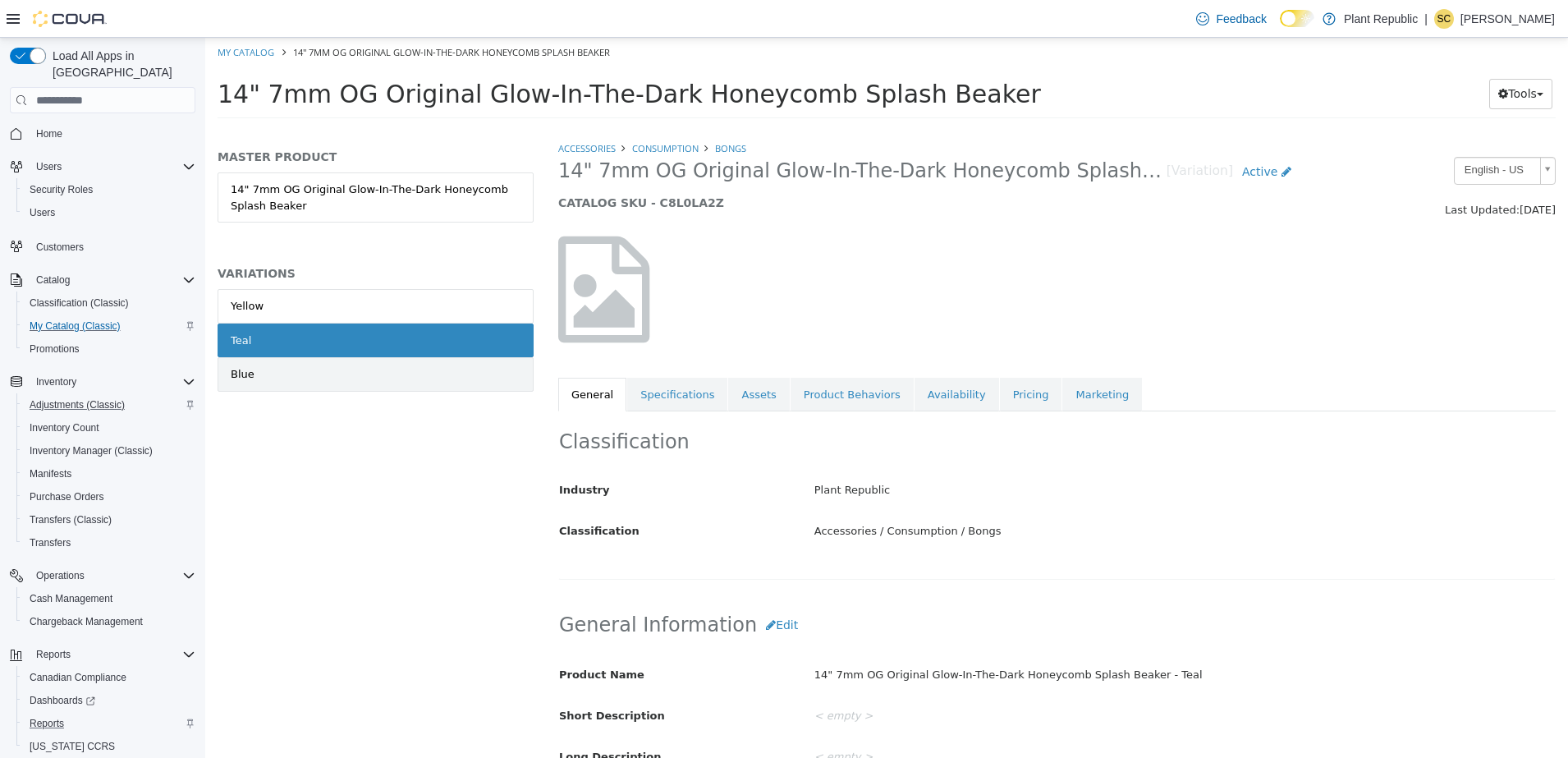
click at [345, 378] on link "Blue" at bounding box center [375, 374] width 316 height 35
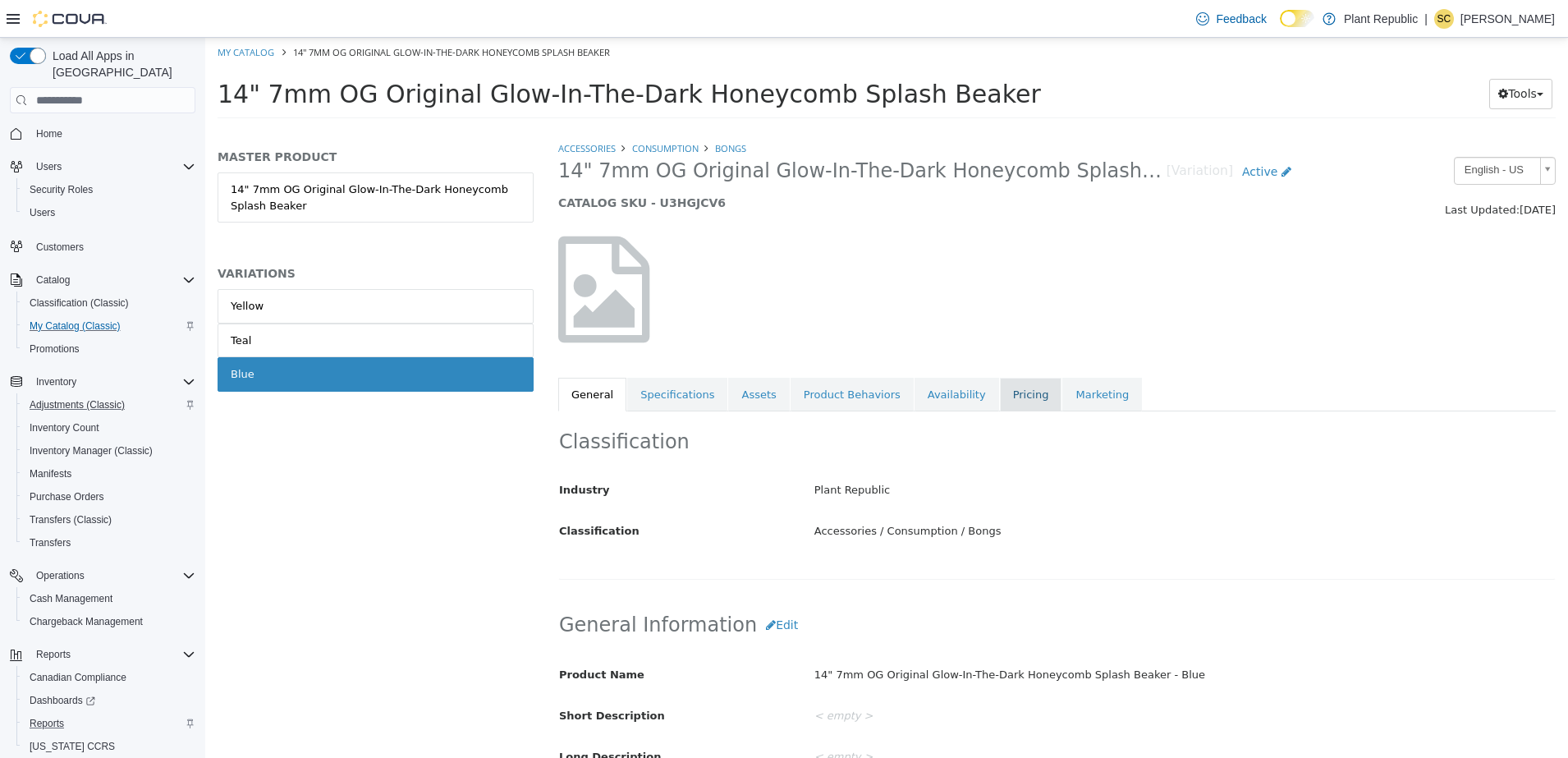
click at [999, 395] on link "Pricing" at bounding box center [1030, 394] width 63 height 35
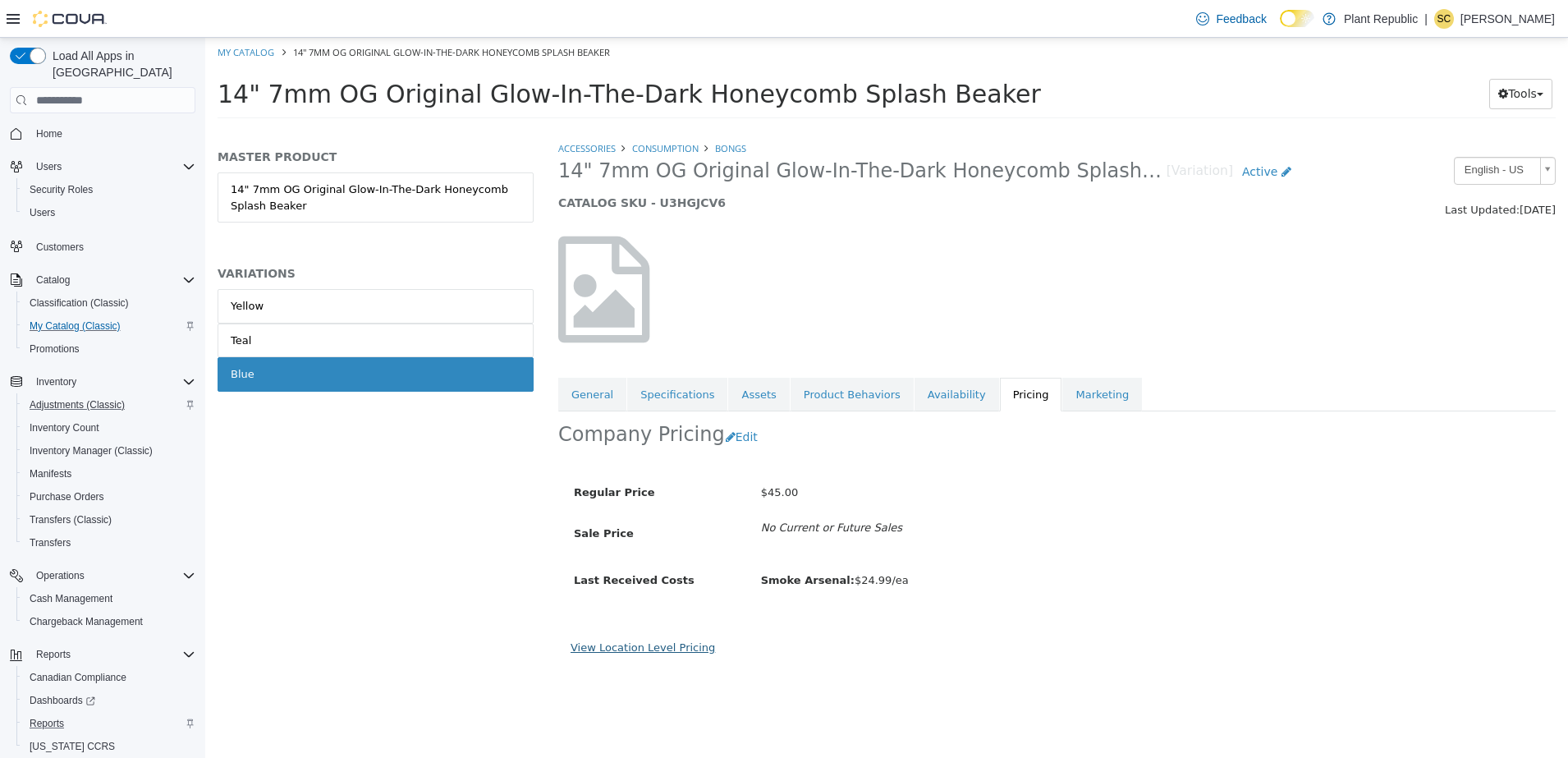
click at [660, 642] on link "View Location Level Pricing" at bounding box center [643, 646] width 144 height 13
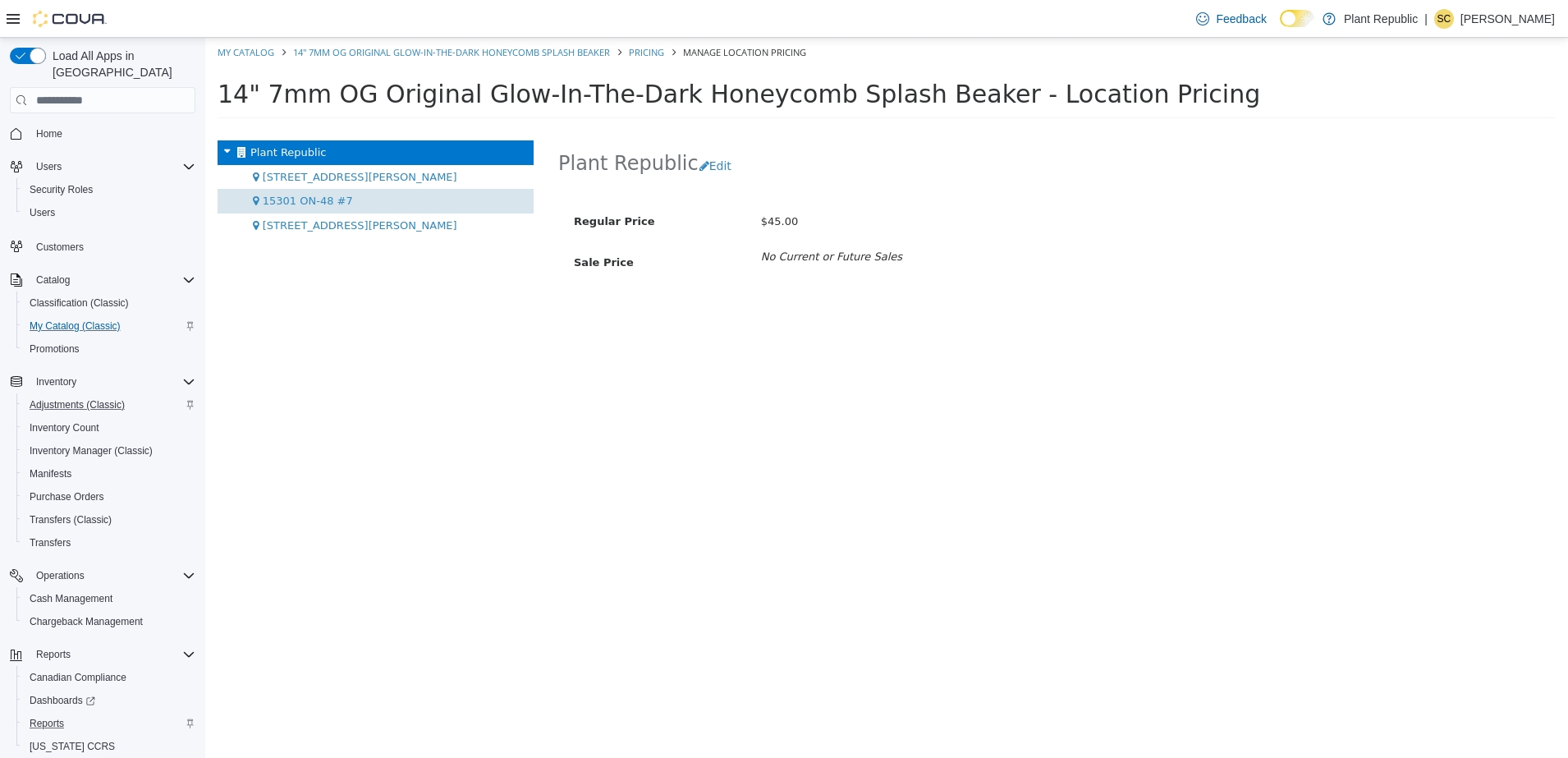
click at [355, 204] on div "15301 ON-48 #7" at bounding box center [375, 201] width 316 height 25
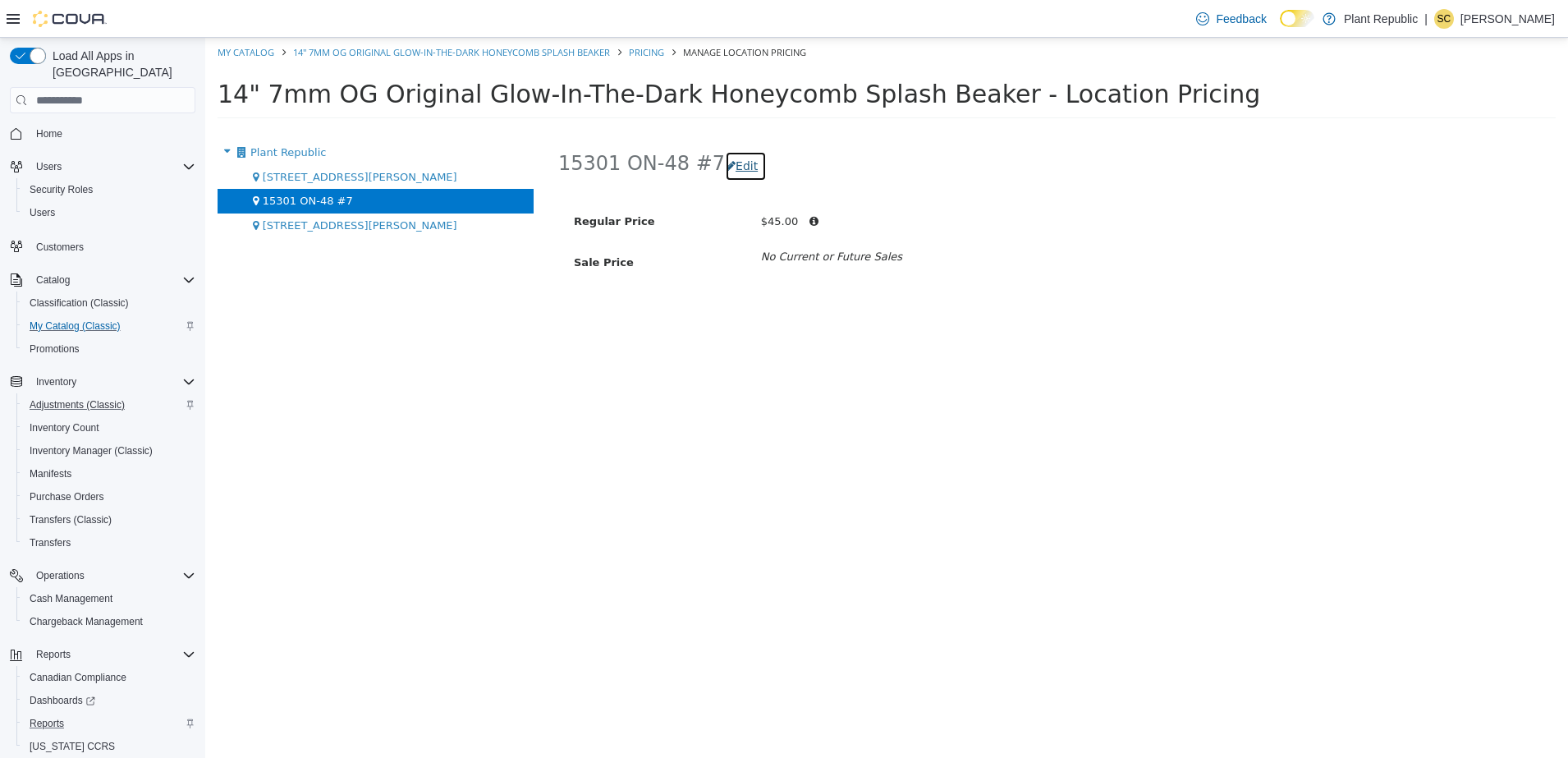
click at [748, 170] on button "Edit" at bounding box center [746, 166] width 42 height 31
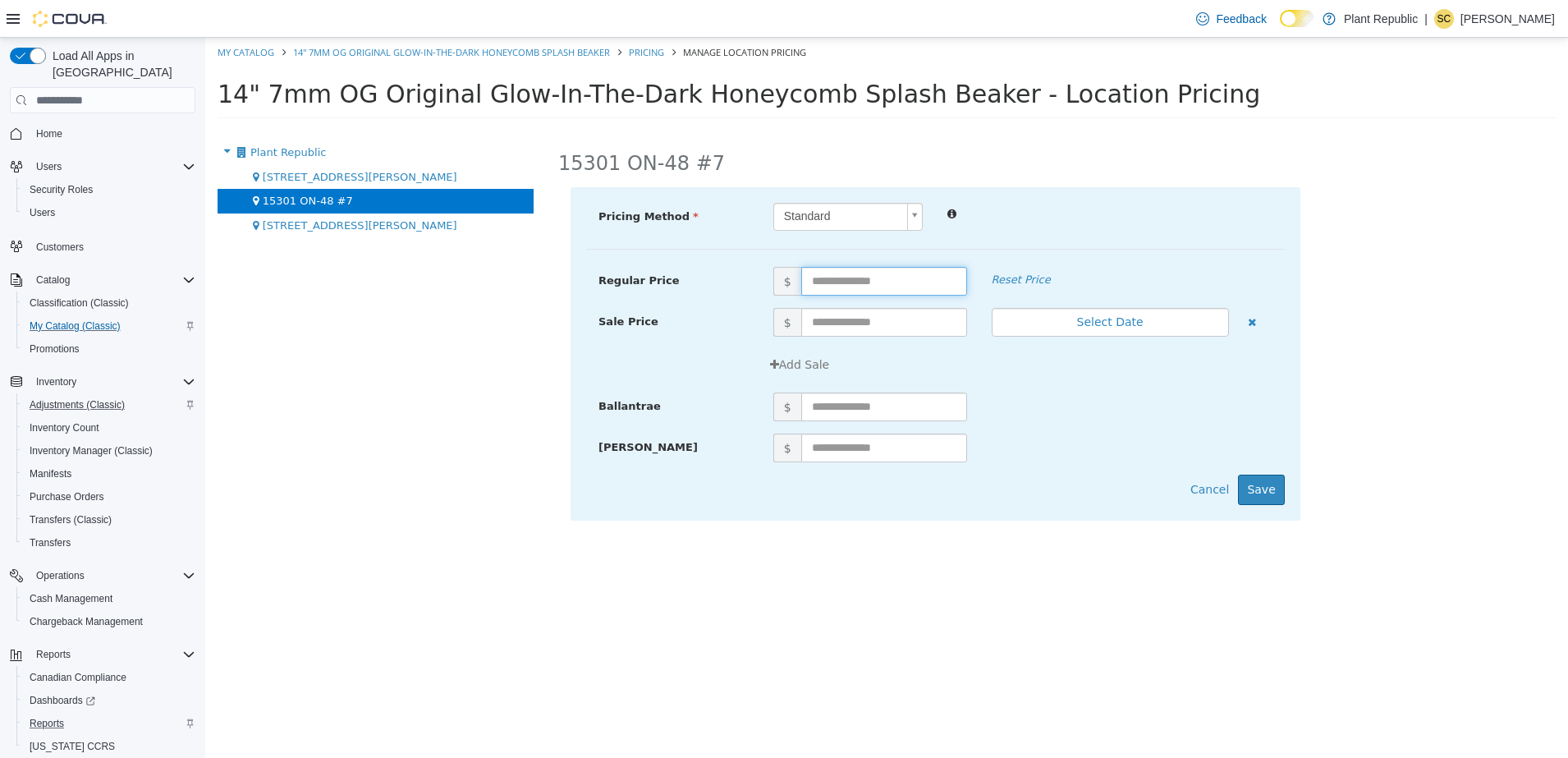
click at [919, 280] on input "text" at bounding box center [884, 281] width 165 height 29
type input "**"
click at [1040, 191] on div "Pricing Method Standard * Regular Price $ ** Reset Price Sale Price $ Select Da…" at bounding box center [935, 354] width 730 height 333
click at [1254, 489] on button "Save" at bounding box center [1261, 490] width 46 height 31
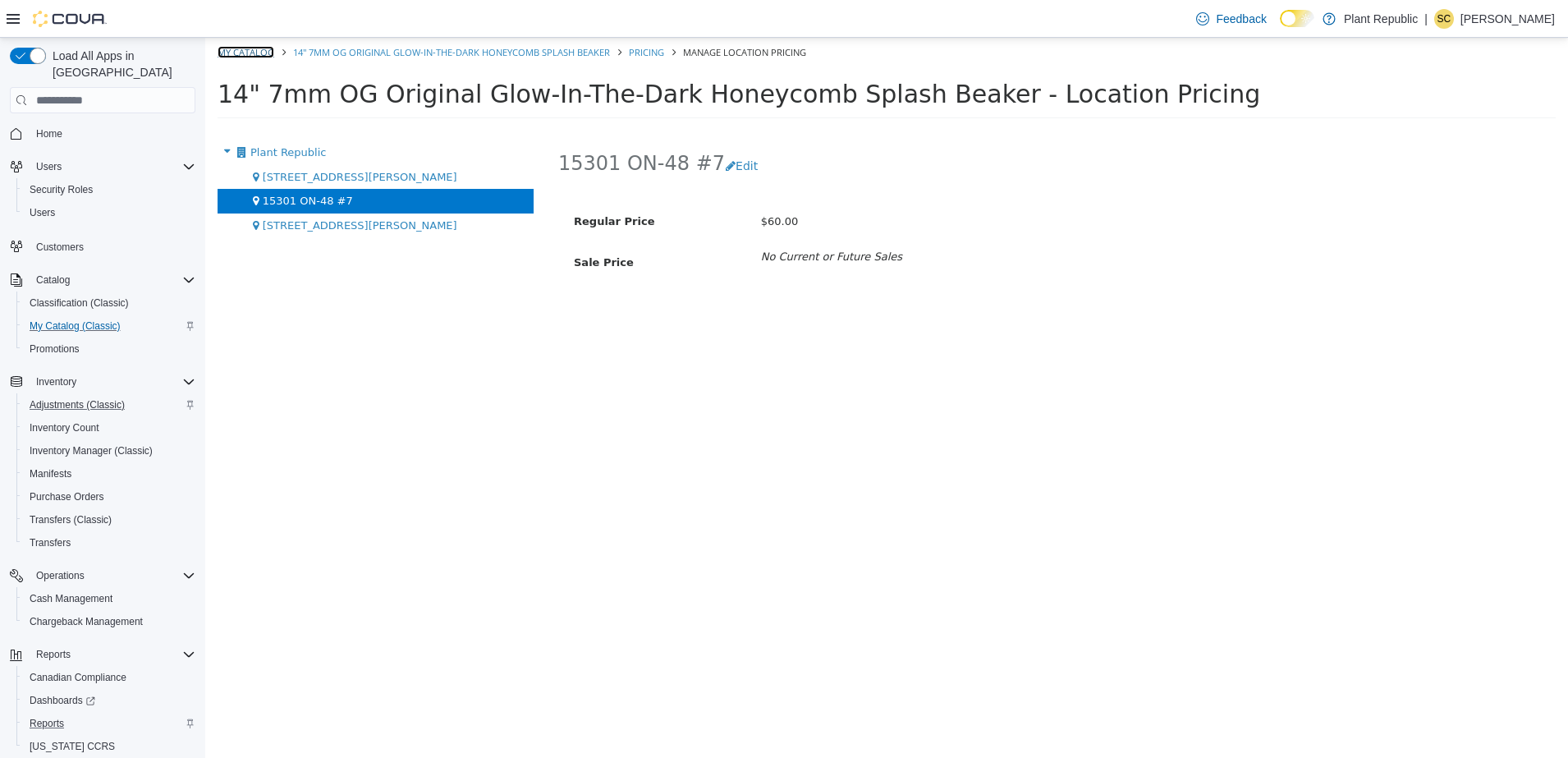
click at [248, 46] on link "My Catalog" at bounding box center [245, 52] width 57 height 13
select select "**********"
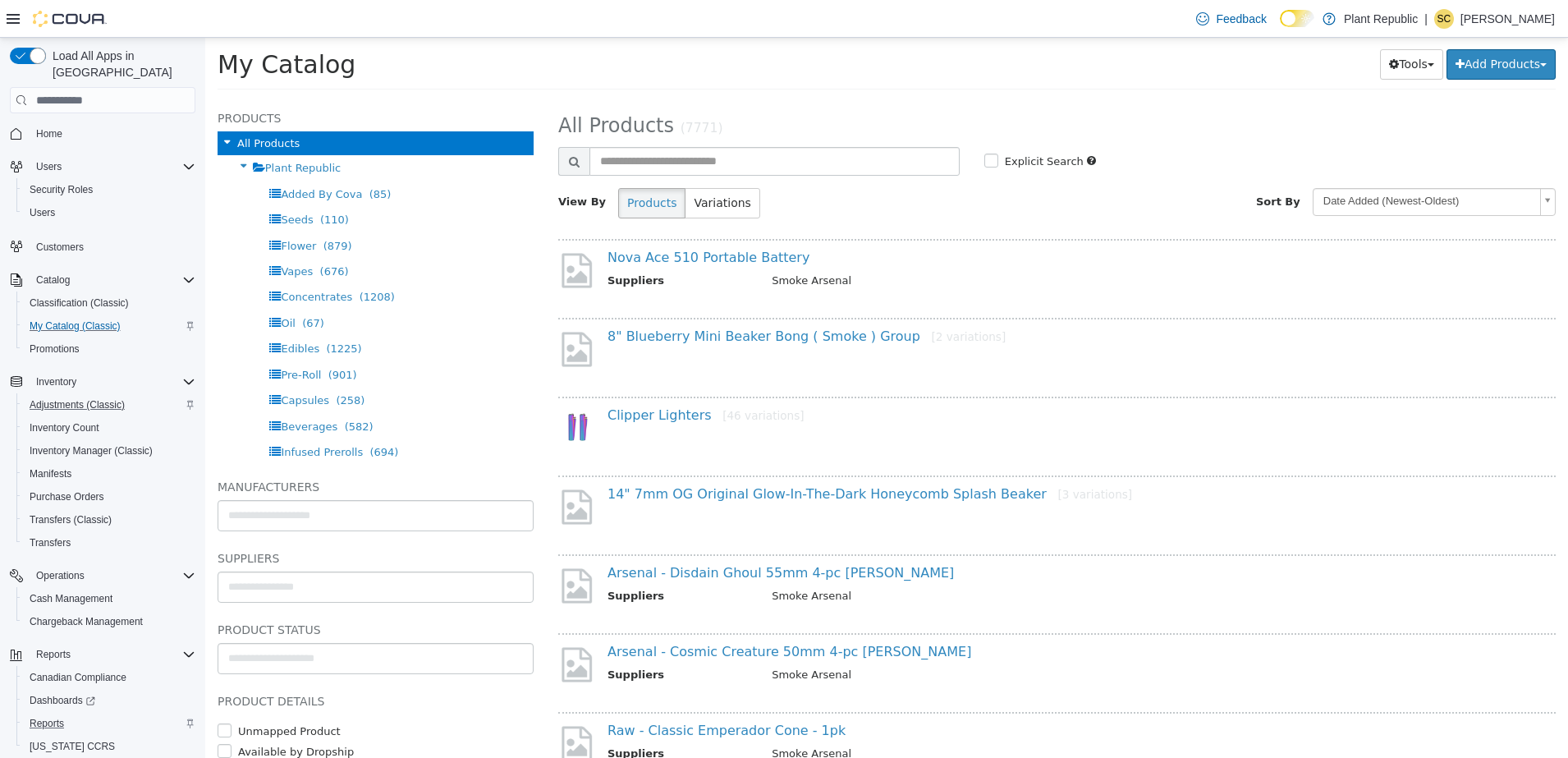
click at [833, 105] on div "**********" at bounding box center [1056, 428] width 1022 height 658
